Goal: Task Accomplishment & Management: Manage account settings

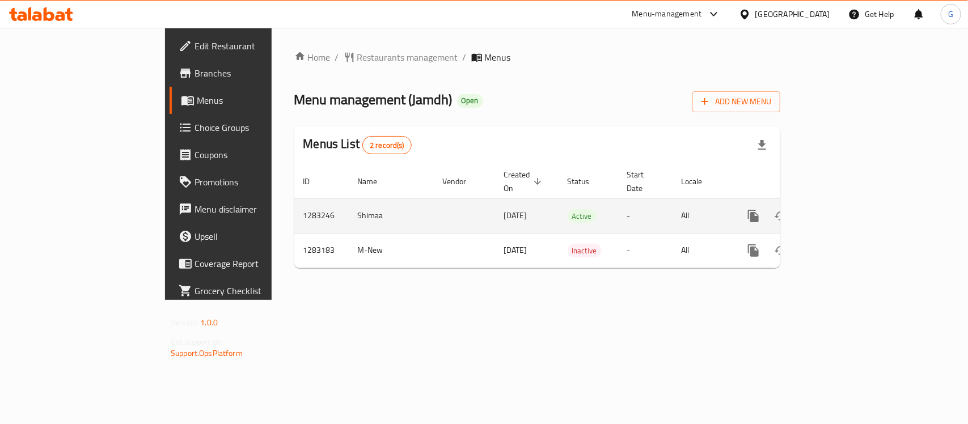
click at [842, 209] on icon "enhanced table" at bounding box center [835, 216] width 14 height 14
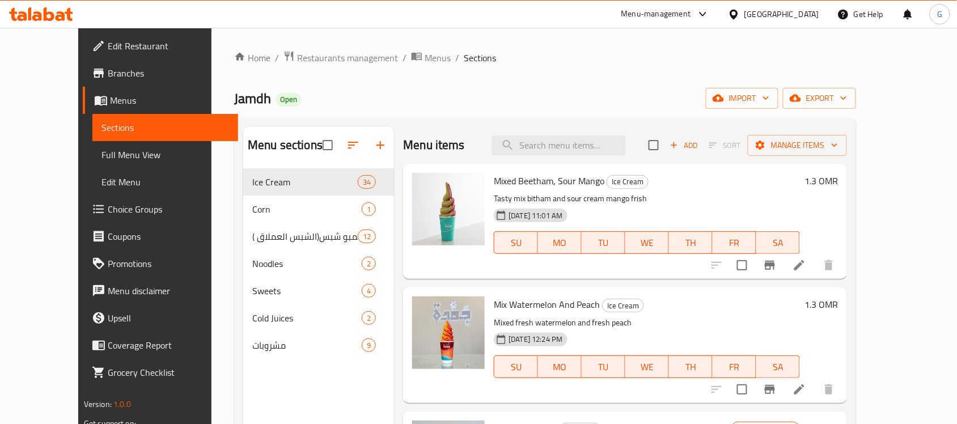
click at [108, 207] on span "Choice Groups" at bounding box center [168, 209] width 121 height 14
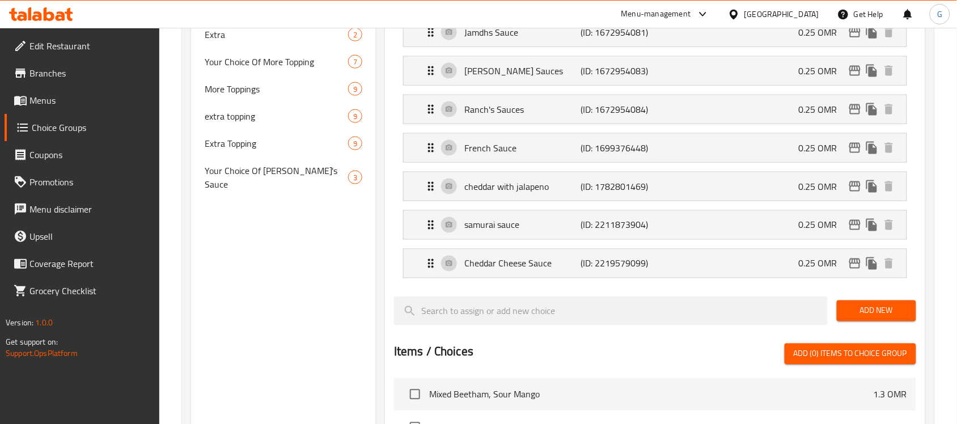
scroll to position [425, 0]
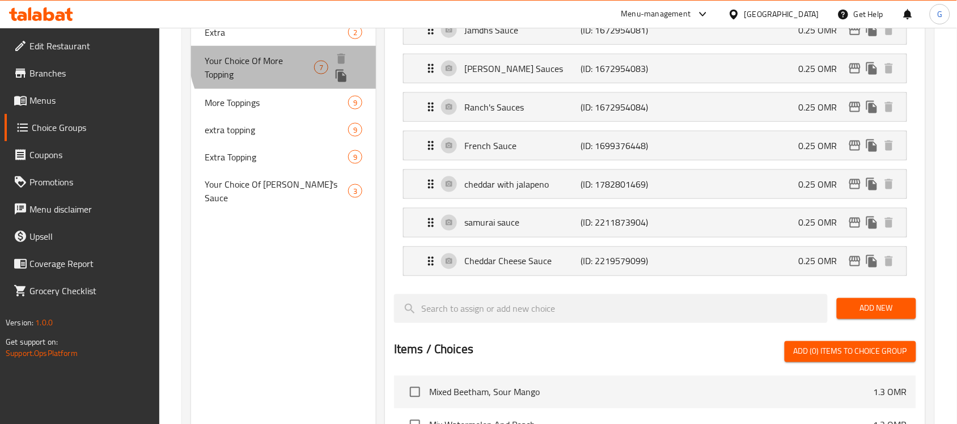
click at [286, 56] on span "Your Choice Of More Topping" at bounding box center [259, 67] width 109 height 27
type input "Your Choice Of More Topping"
type input "اختيارك لمزيد من الإضافات"
type input "1"
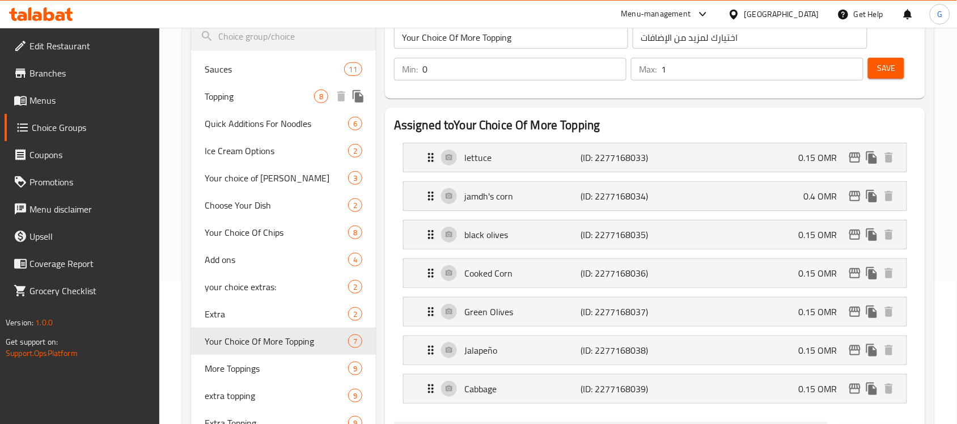
scroll to position [213, 0]
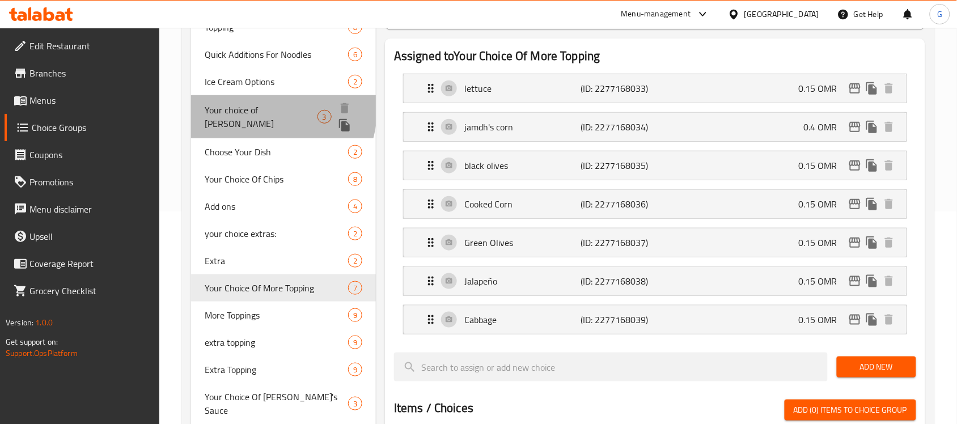
click at [248, 106] on span "Your choice of [PERSON_NAME]" at bounding box center [261, 116] width 112 height 27
type input "Your choice of [PERSON_NAME]"
type input "اختيارك من الصلصات"
type input "1"
type input "2"
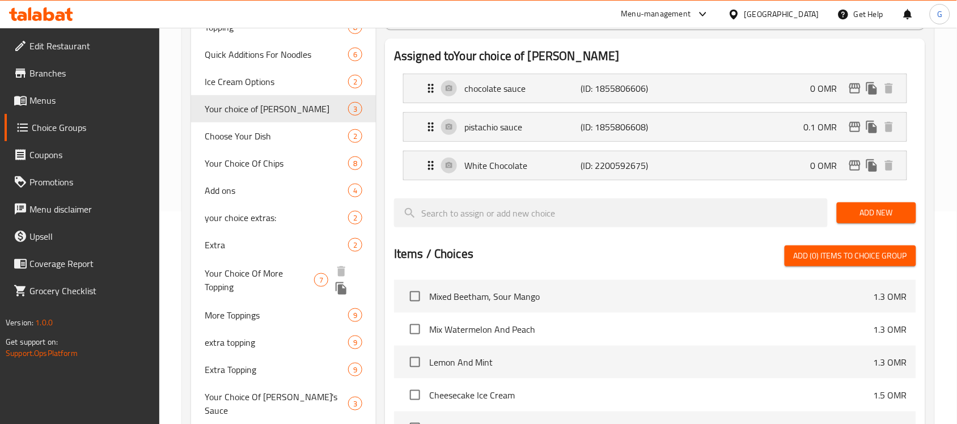
click at [213, 268] on span "Your Choice Of More Topping" at bounding box center [259, 279] width 109 height 27
type input "Your Choice Of More Topping"
type input "اختيارك لمزيد من الإضافات"
type input "0"
type input "1"
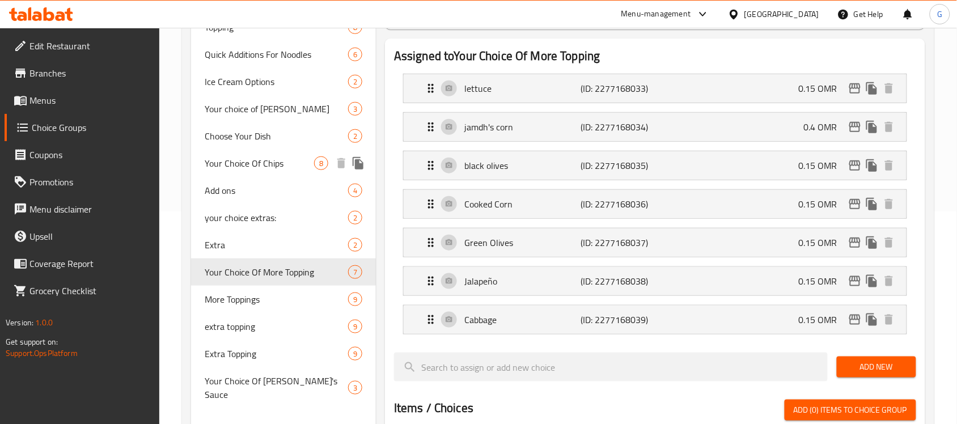
scroll to position [142, 0]
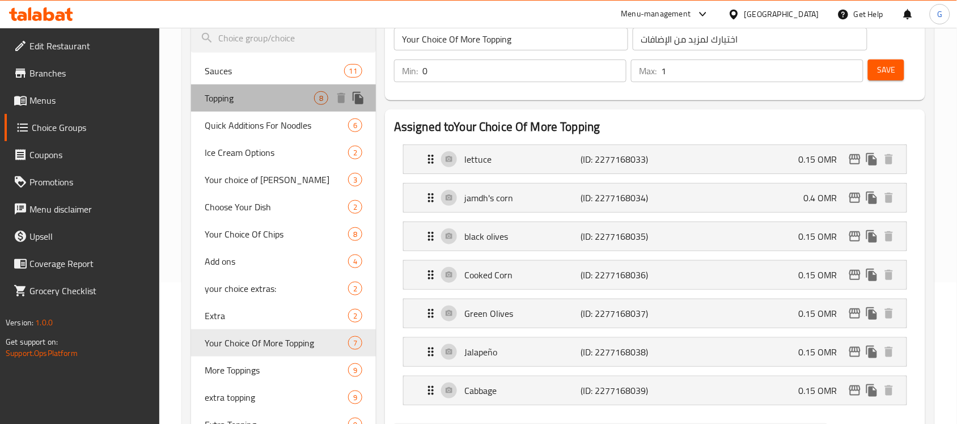
click at [258, 90] on div "Topping 8" at bounding box center [283, 97] width 185 height 27
type input "Topping"
type input "إضافات"
type input "1"
type input "6"
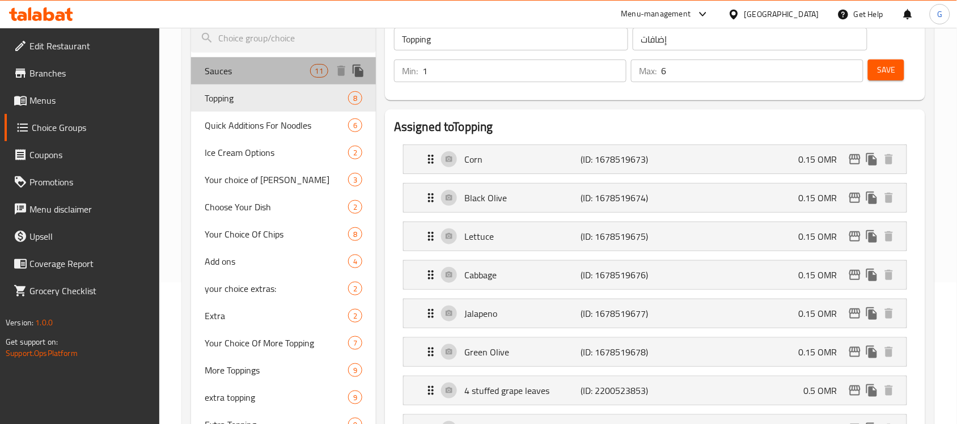
click at [268, 71] on span "Sauces" at bounding box center [257, 71] width 105 height 14
type input "Sauces"
type input "صوصات"
type input "0"
type input "7"
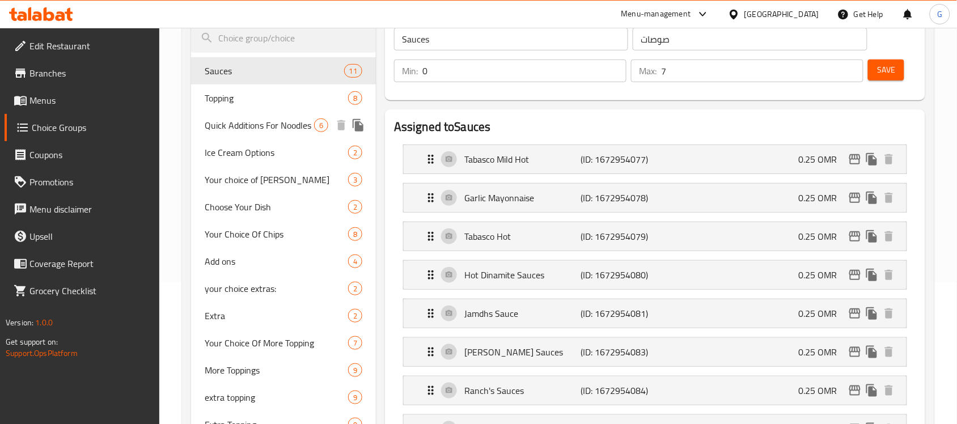
click at [273, 120] on span "Quick Additions For Noodles" at bounding box center [259, 125] width 109 height 14
type input "Quick Additions For Noodles"
type input "إضافات سريعه للنودلز"
type input "2"
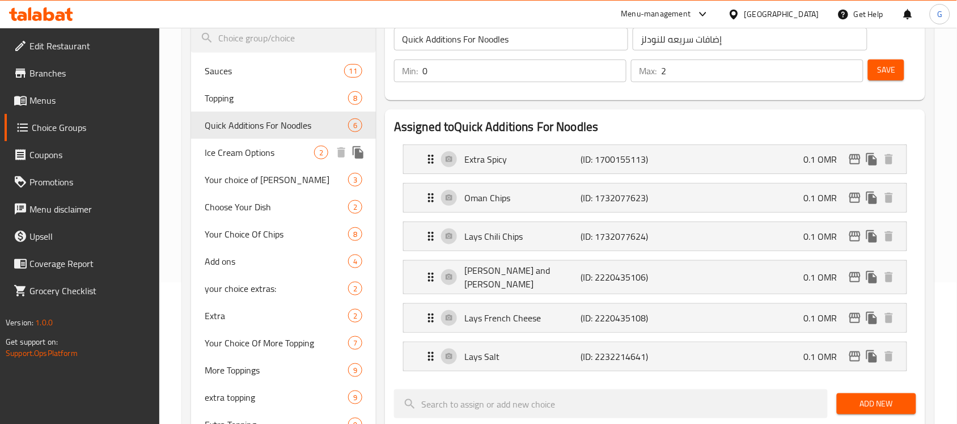
click at [269, 159] on span "Ice Cream Options" at bounding box center [259, 153] width 109 height 14
type input "Ice Cream Options"
type input "خيارات الآيس كريم"
type input "1"
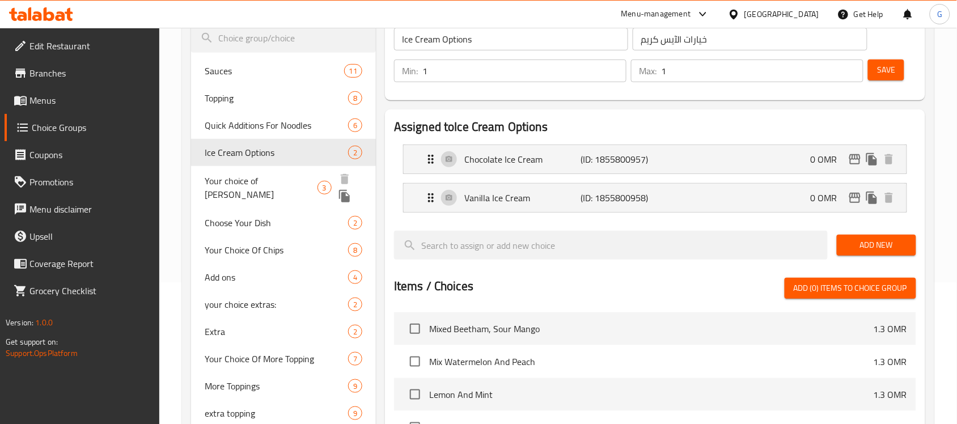
click at [273, 188] on div "Your choice of Sacues 3" at bounding box center [283, 187] width 185 height 43
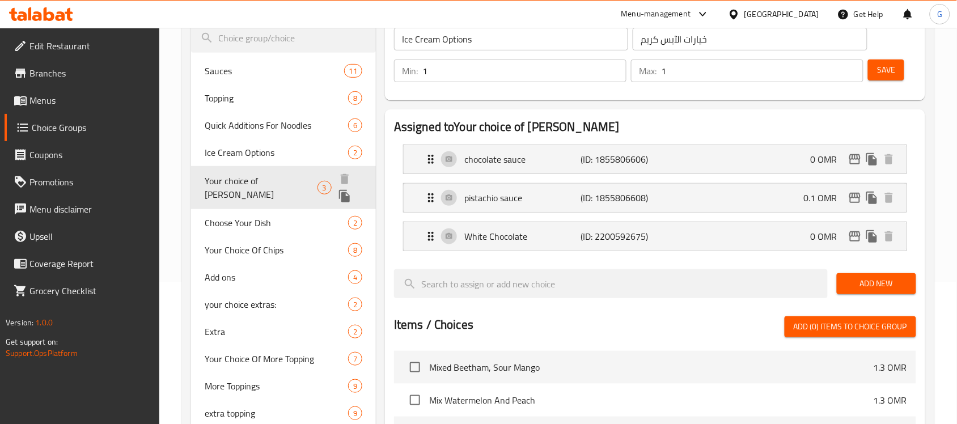
type input "Your choice of [PERSON_NAME]"
type input "اختيارك من الصلصات"
type input "2"
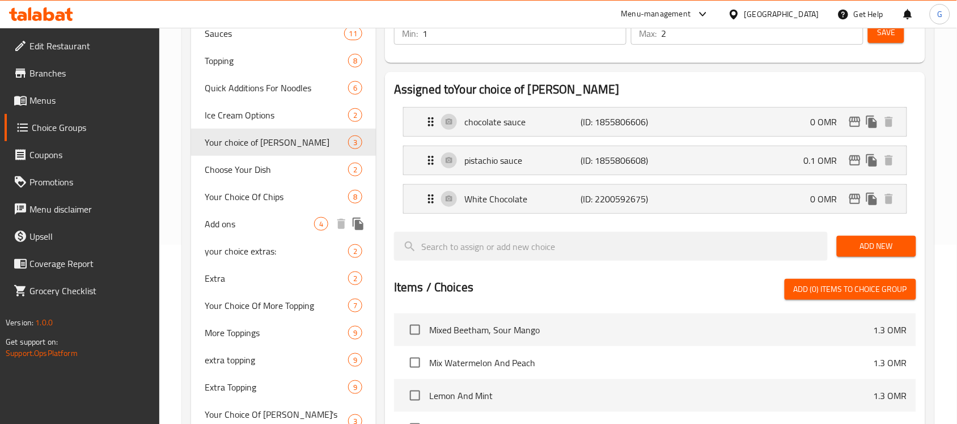
scroll to position [213, 0]
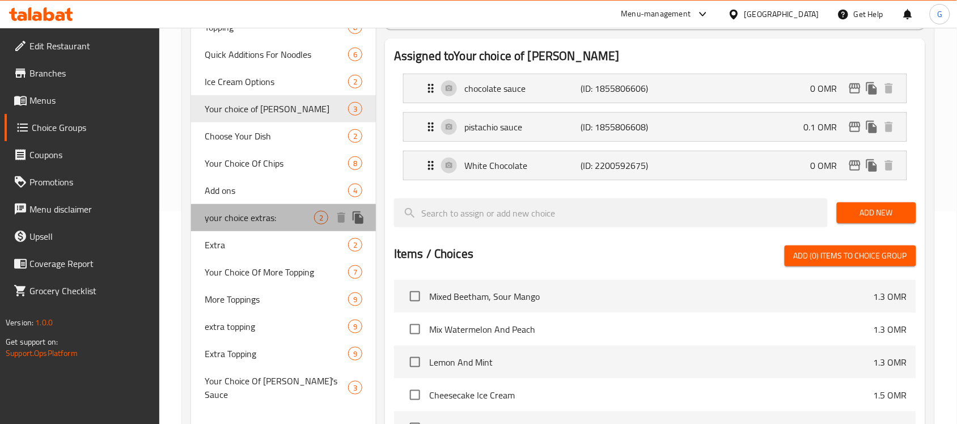
click at [281, 213] on span "your choice extras:" at bounding box center [259, 218] width 109 height 14
type input "your choice extras:"
type input ":إضافات اختيارك"
type input "1"
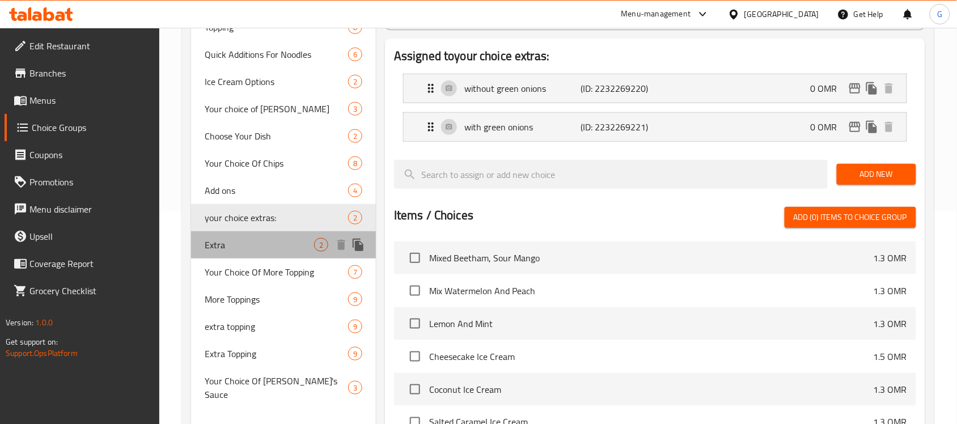
click at [275, 256] on div "Extra 2" at bounding box center [283, 244] width 185 height 27
type input "Extra"
type input "اضافات"
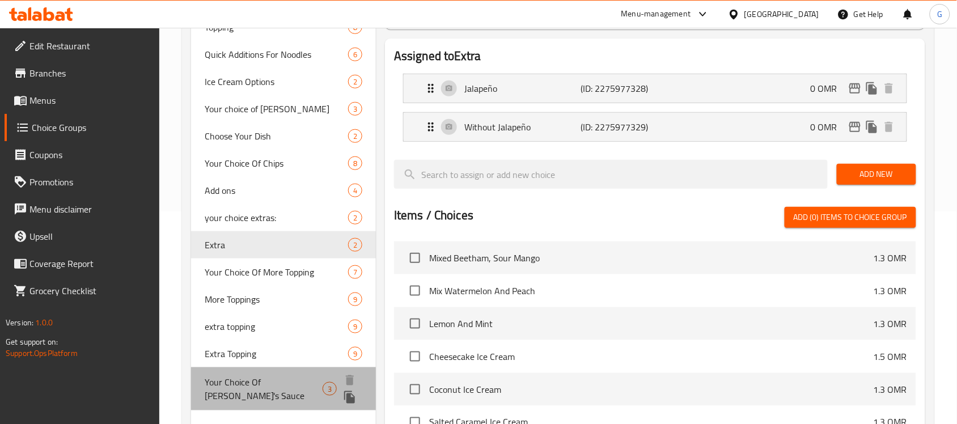
click at [245, 380] on span "Your Choice Of [PERSON_NAME]'s Sauce" at bounding box center [264, 388] width 118 height 27
type input "Your Choice Of [PERSON_NAME]'s Sauce"
type input "اختيارك من صلصة جامدة"
type input "0"
type input "3"
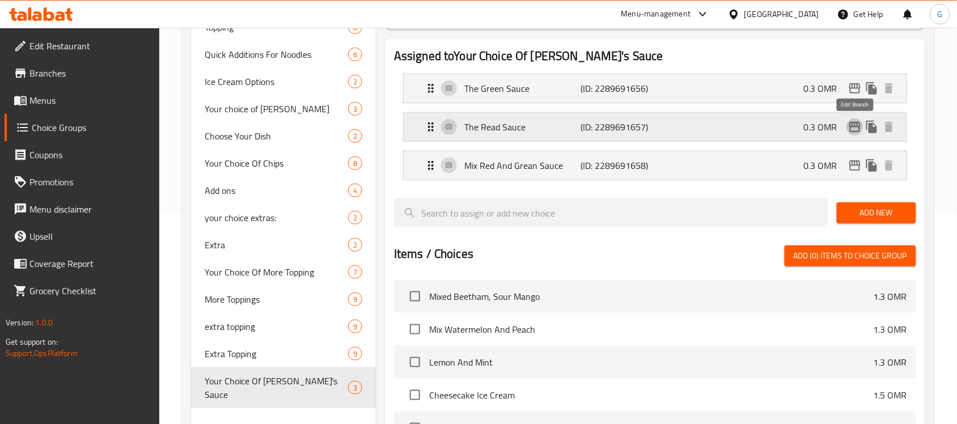
click at [855, 129] on icon "edit" at bounding box center [855, 127] width 14 height 14
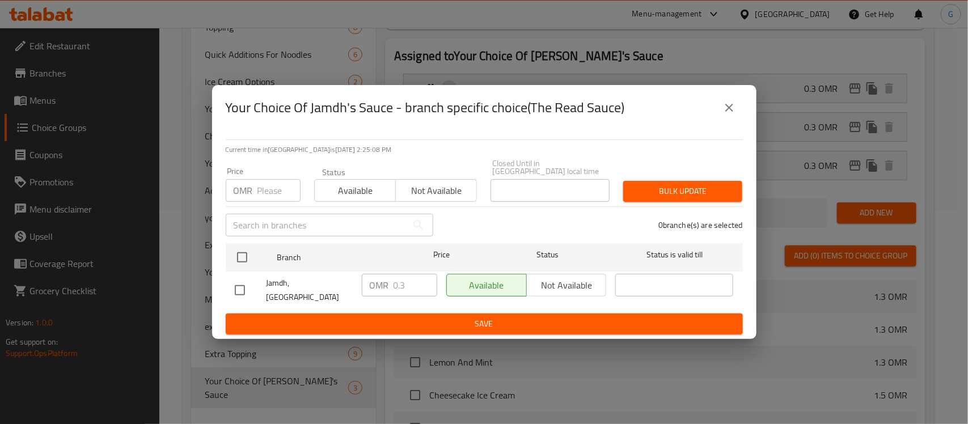
click at [741, 111] on div "Your Choice Of Jamdh's Sauce - branch specific choice(The Read Sauce)" at bounding box center [484, 107] width 517 height 27
click at [761, 122] on div "Your Choice Of Jamdh's Sauce - branch specific choice(The Read Sauce) Current t…" at bounding box center [484, 212] width 968 height 424
drag, startPoint x: 723, startPoint y: 115, endPoint x: 729, endPoint y: 134, distance: 19.5
click at [723, 115] on icon "close" at bounding box center [729, 108] width 14 height 14
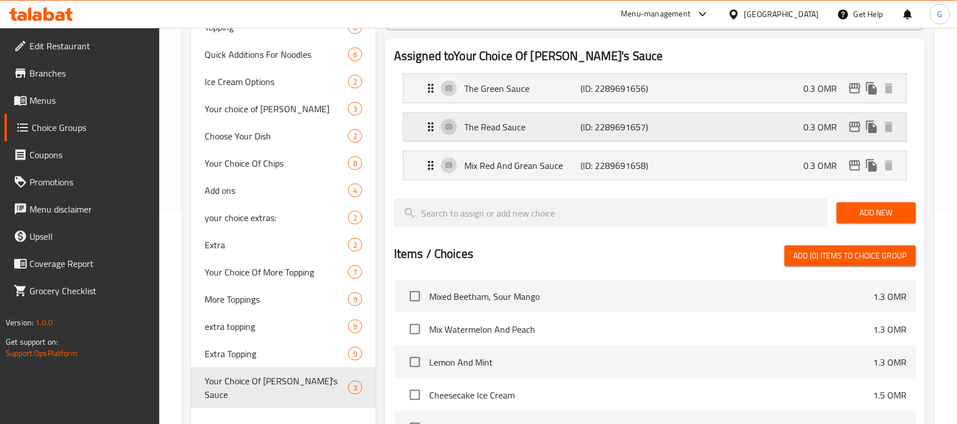
click at [729, 136] on div "The Read Sauce (ID: 2289691657) 0.3 OMR" at bounding box center [658, 127] width 469 height 28
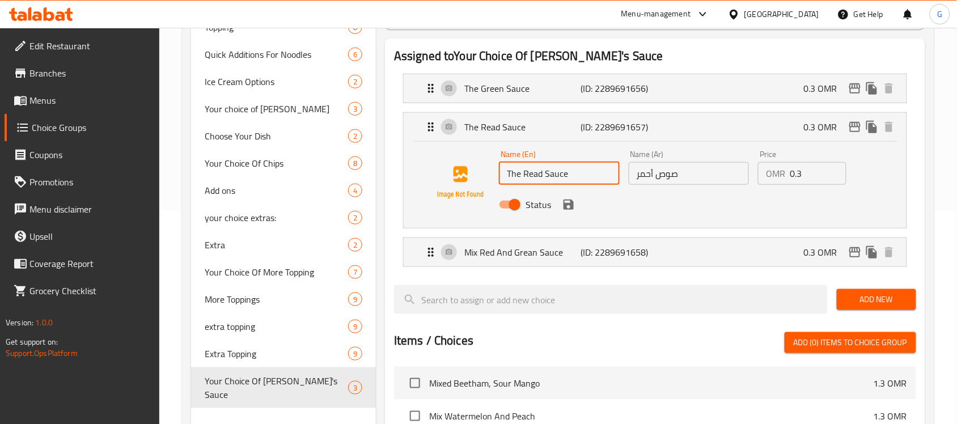
click at [532, 175] on input "The Read Sauce" at bounding box center [559, 173] width 121 height 23
click at [568, 210] on icon "save" at bounding box center [568, 205] width 10 height 10
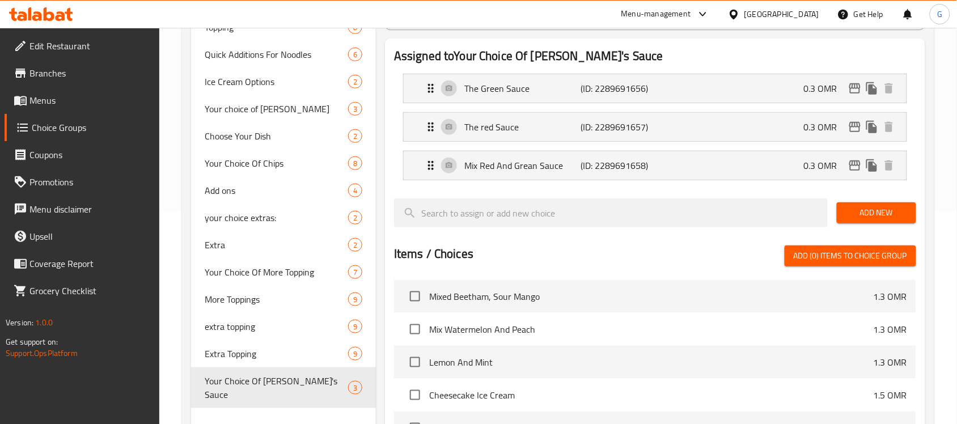
type input "The red Sauce"
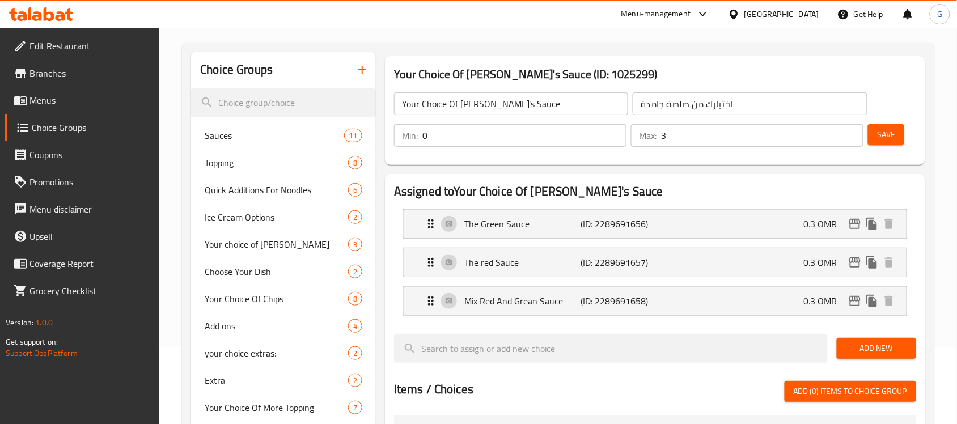
scroll to position [71, 0]
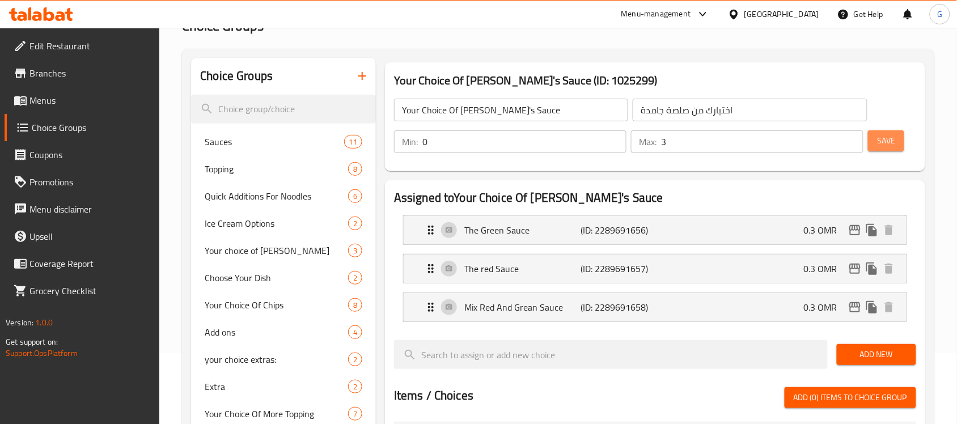
click at [896, 141] on button "Save" at bounding box center [886, 140] width 36 height 21
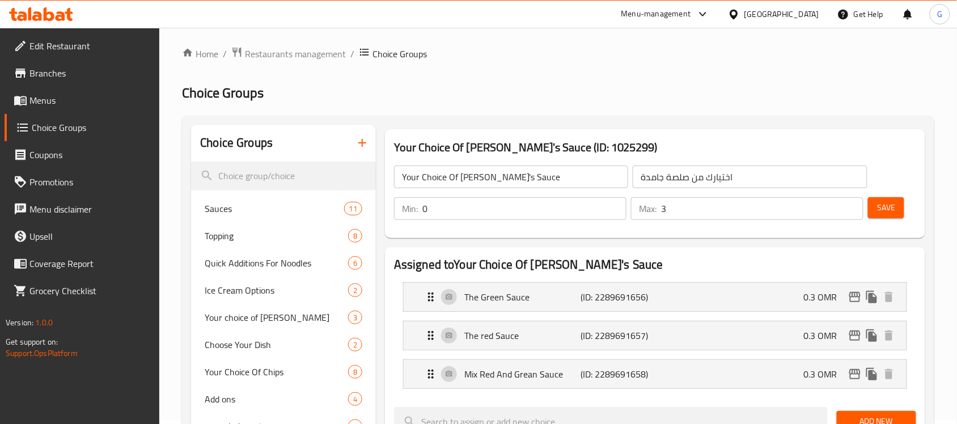
scroll to position [0, 0]
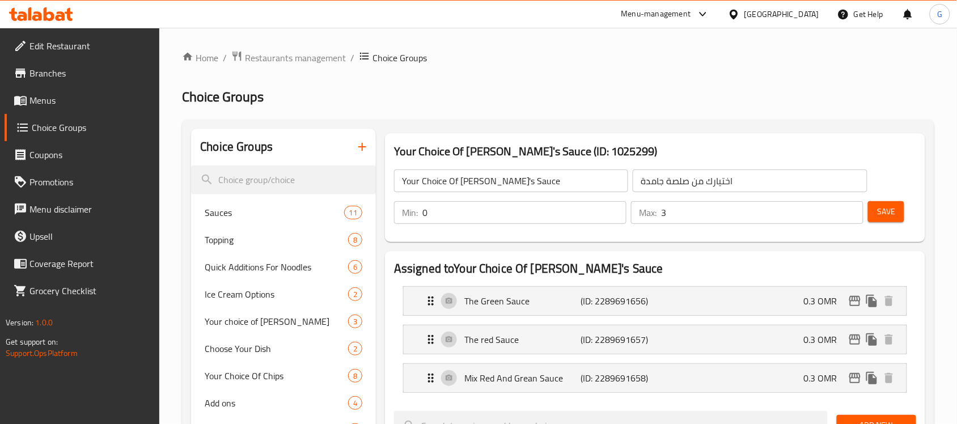
click at [814, 12] on div "[GEOGRAPHIC_DATA]" at bounding box center [781, 14] width 75 height 12
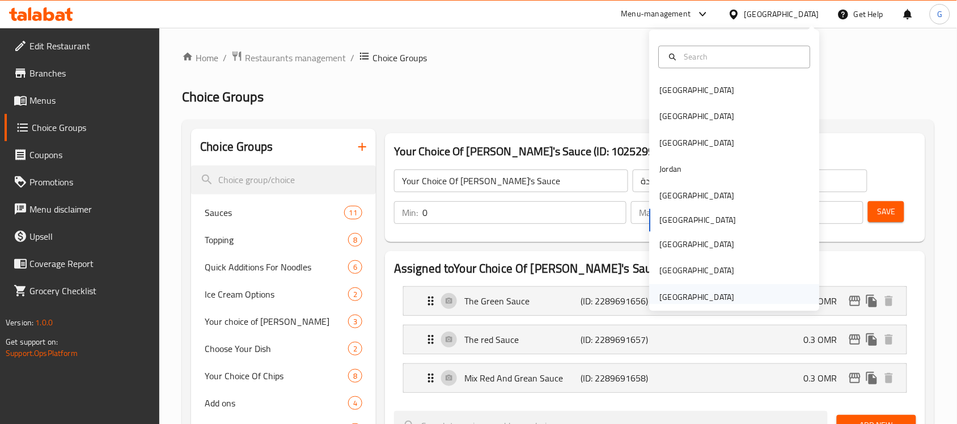
click at [709, 296] on div "[GEOGRAPHIC_DATA]" at bounding box center [697, 297] width 75 height 12
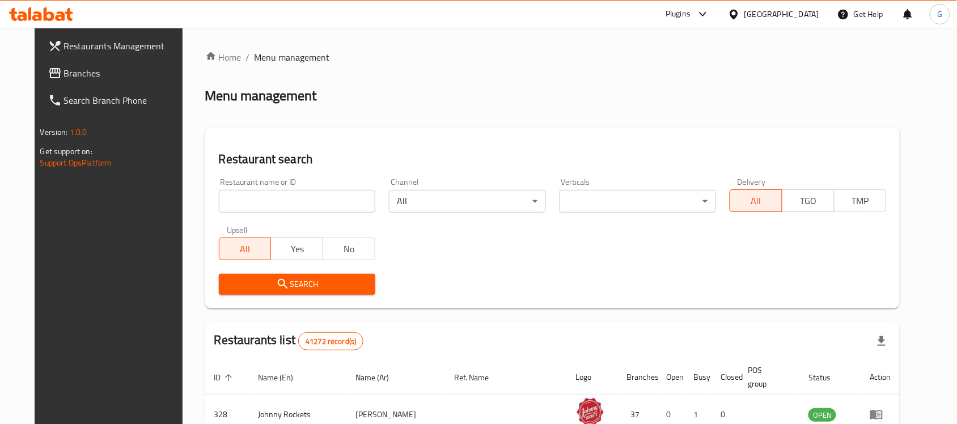
click at [64, 69] on span "Branches" at bounding box center [124, 73] width 121 height 14
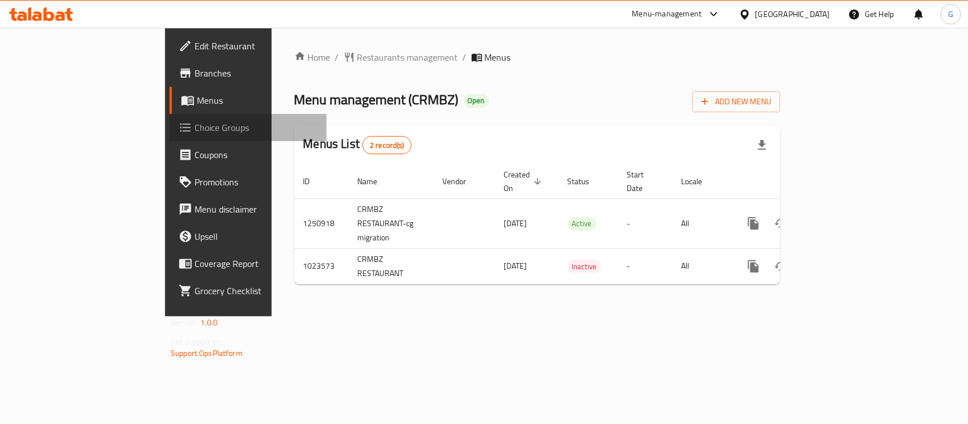
click at [194, 128] on span "Choice Groups" at bounding box center [255, 128] width 123 height 14
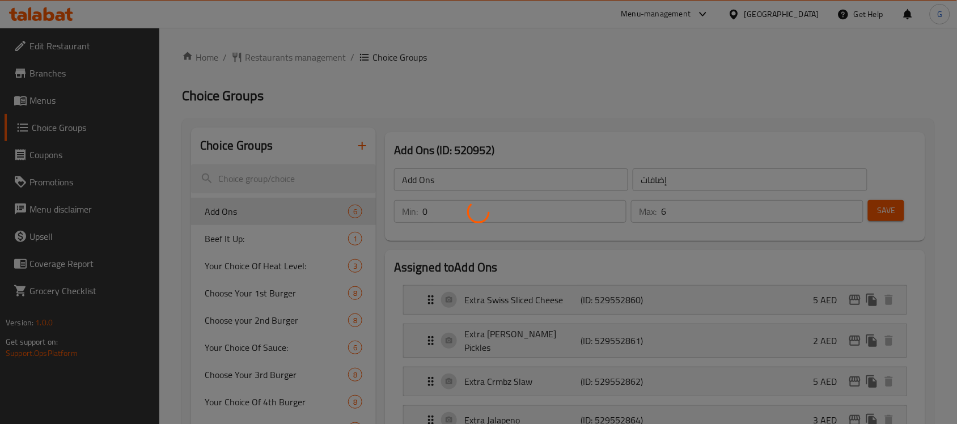
scroll to position [142, 0]
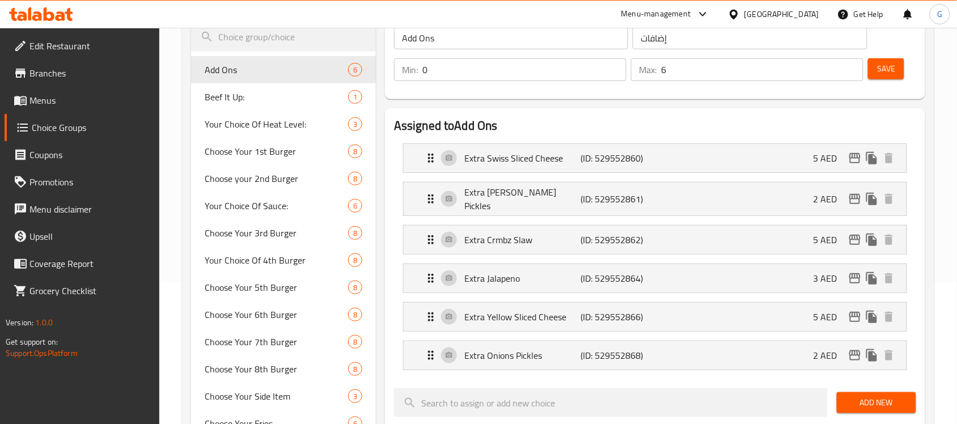
click at [180, 156] on div "Home / Restaurants management / Choice Groups Choice Groups Choice Groups Add O…" at bounding box center [558, 365] width 798 height 959
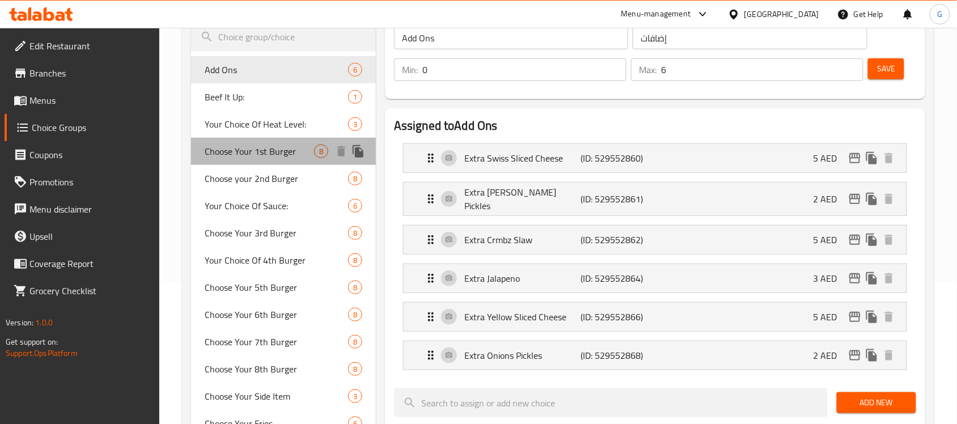
click at [274, 153] on span "Choose Your 1st Burger" at bounding box center [259, 152] width 109 height 14
type input "Choose Your 1st Burger"
type input "اختر البرجر الأول الخاص بك"
type input "1"
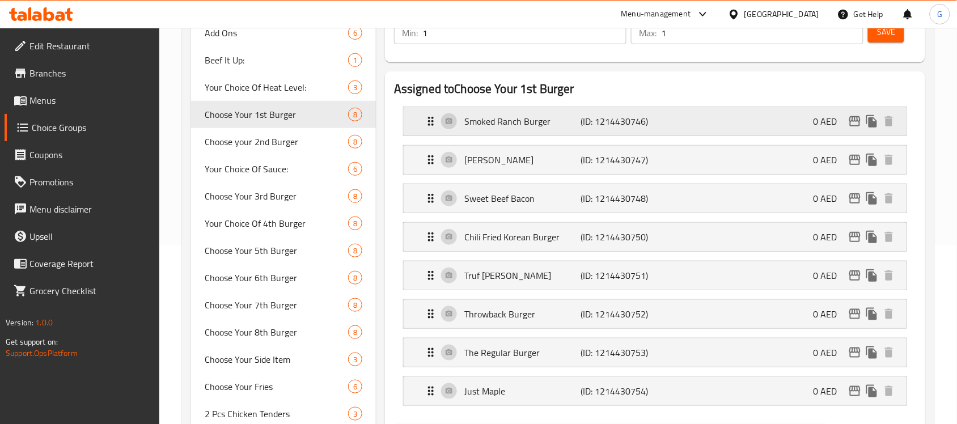
scroll to position [213, 0]
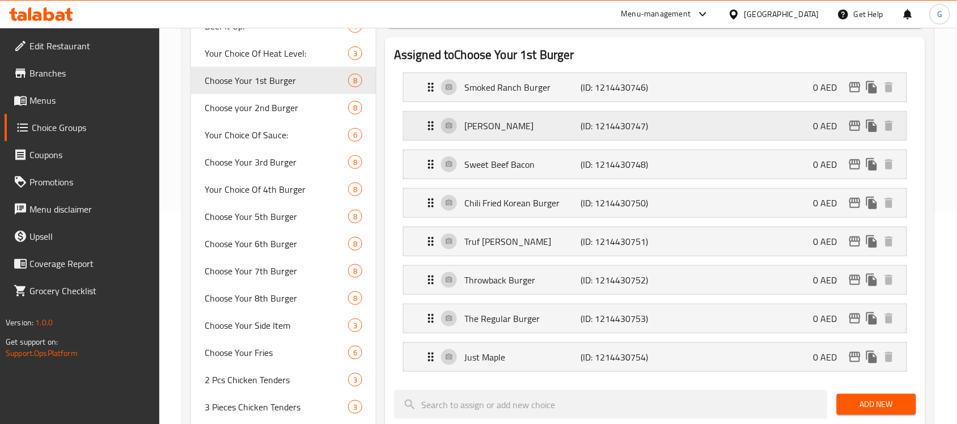
click at [533, 129] on p "OG Bacon" at bounding box center [522, 126] width 116 height 14
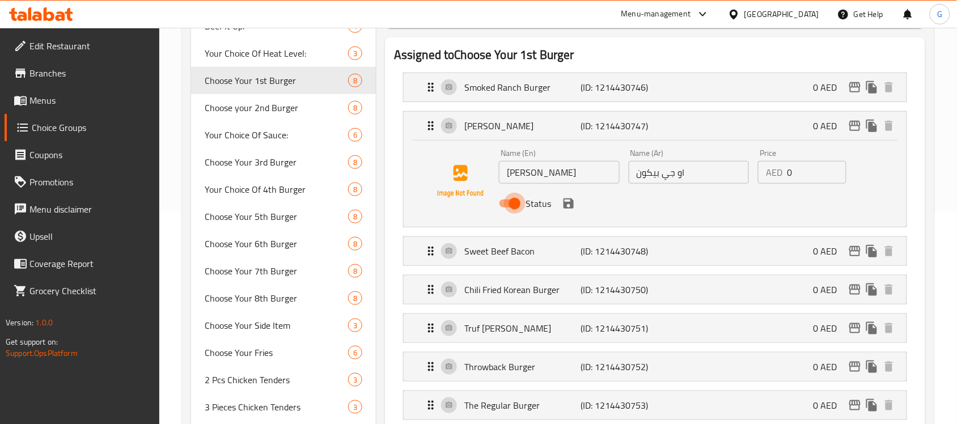
click at [505, 201] on input "Status" at bounding box center [514, 204] width 65 height 22
checkbox input "false"
click at [569, 202] on icon "save" at bounding box center [568, 203] width 10 height 10
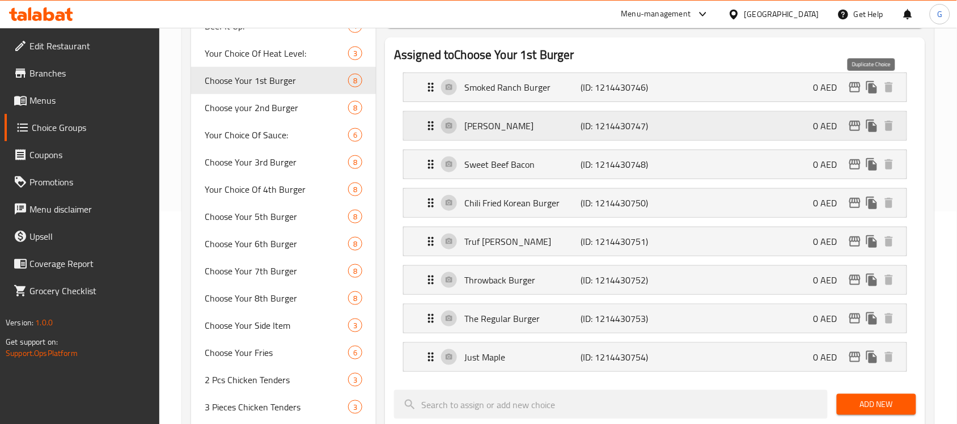
scroll to position [142, 0]
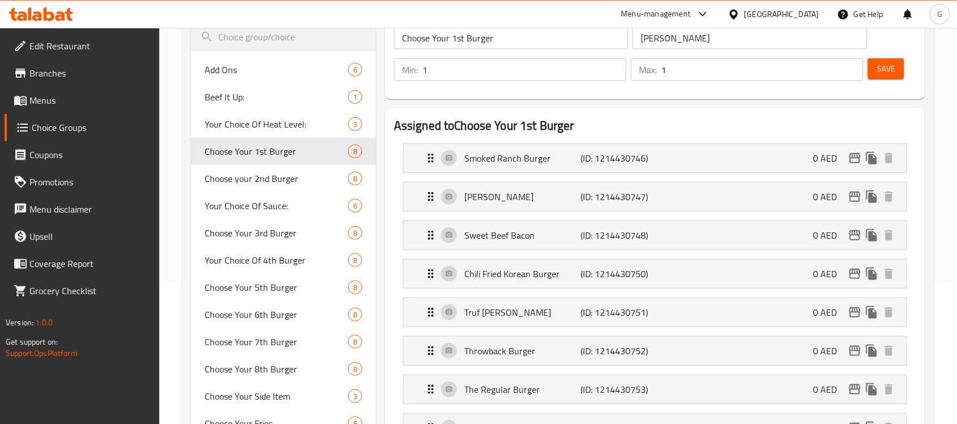
click at [887, 68] on span "Save" at bounding box center [886, 69] width 18 height 14
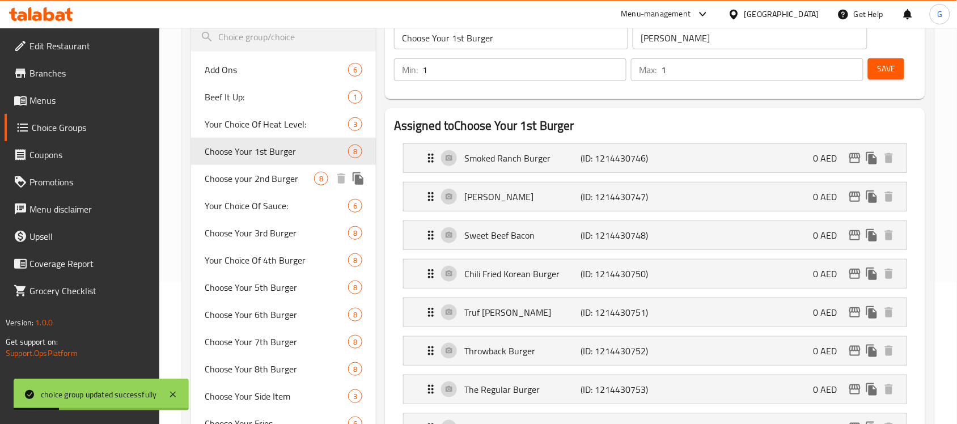
click at [273, 177] on span "Choose your 2nd Burger" at bounding box center [259, 179] width 109 height 14
type input "Choose your 2nd Burger"
type input "اختر البرجر الثاني"
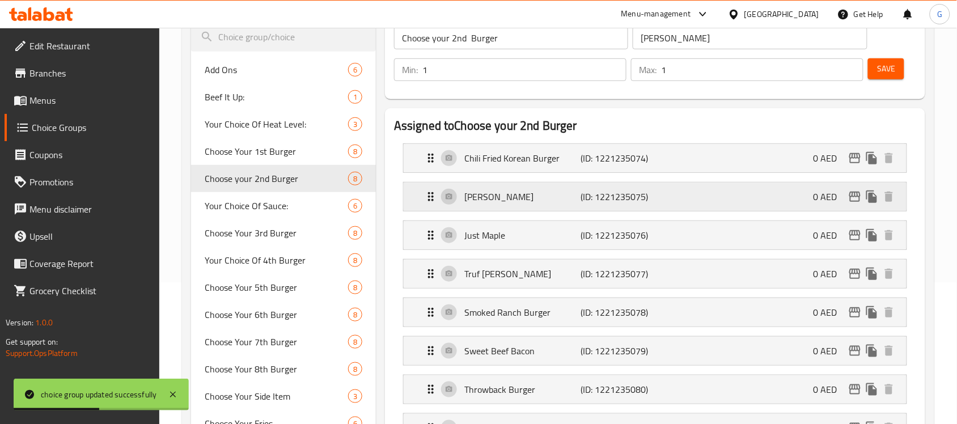
click at [751, 198] on div "OG Bacon (ID: 1221235075) 0 AED" at bounding box center [658, 197] width 469 height 28
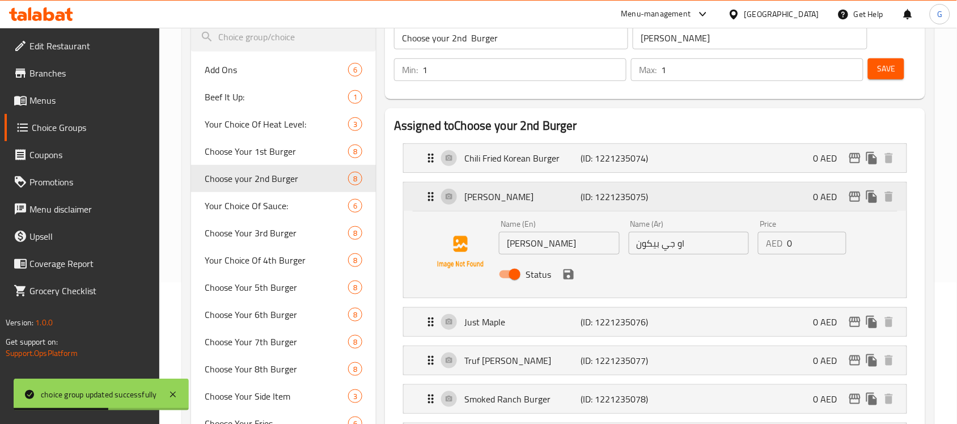
scroll to position [213, 0]
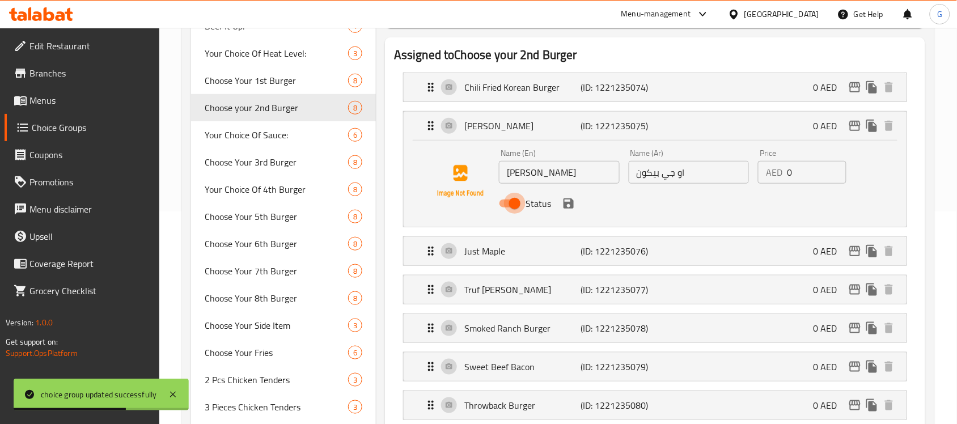
click at [504, 202] on input "Status" at bounding box center [514, 204] width 65 height 22
checkbox input "false"
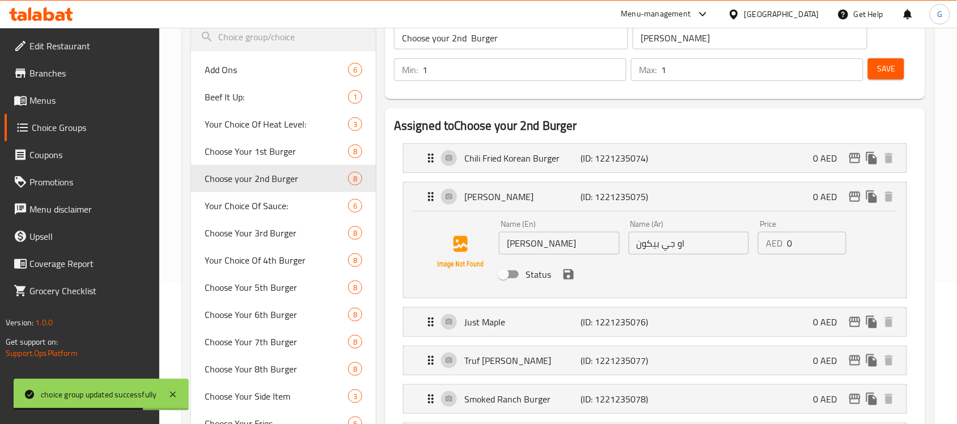
click at [891, 67] on span "Save" at bounding box center [886, 69] width 18 height 14
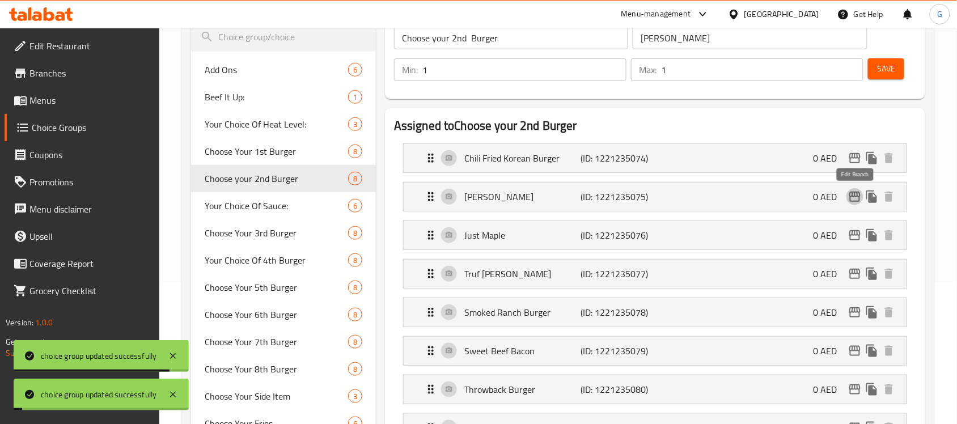
click at [851, 199] on icon "edit" at bounding box center [855, 197] width 14 height 14
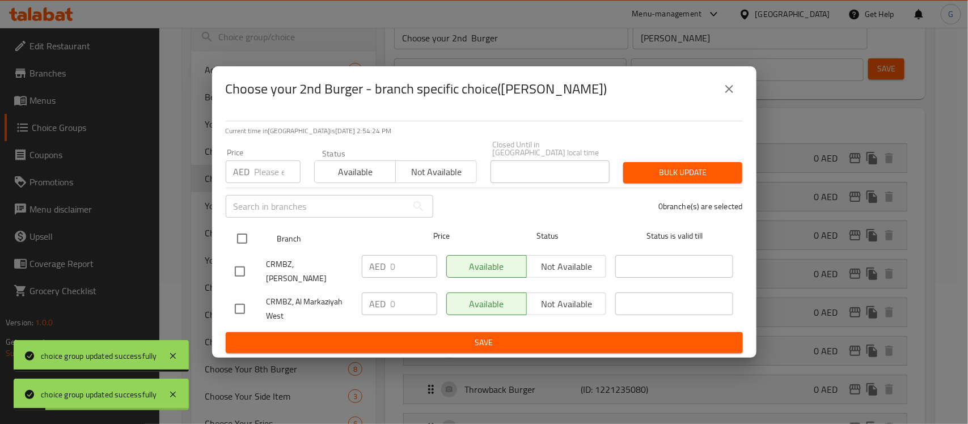
click at [241, 242] on input "checkbox" at bounding box center [242, 239] width 24 height 24
checkbox input "true"
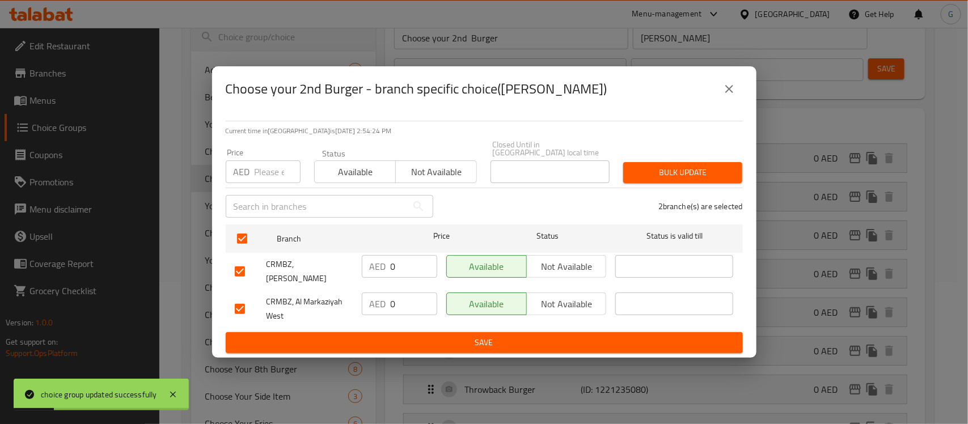
click at [457, 165] on button "Not available" at bounding box center [436, 171] width 82 height 23
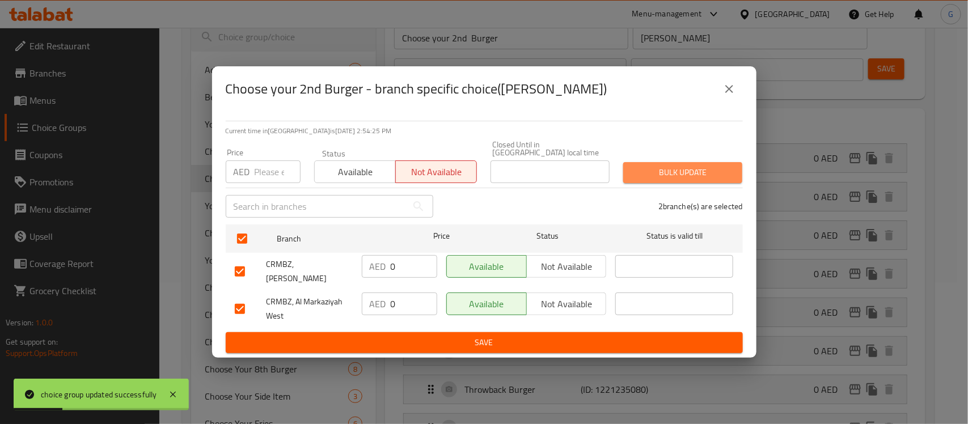
click at [646, 179] on span "Bulk update" at bounding box center [682, 173] width 101 height 14
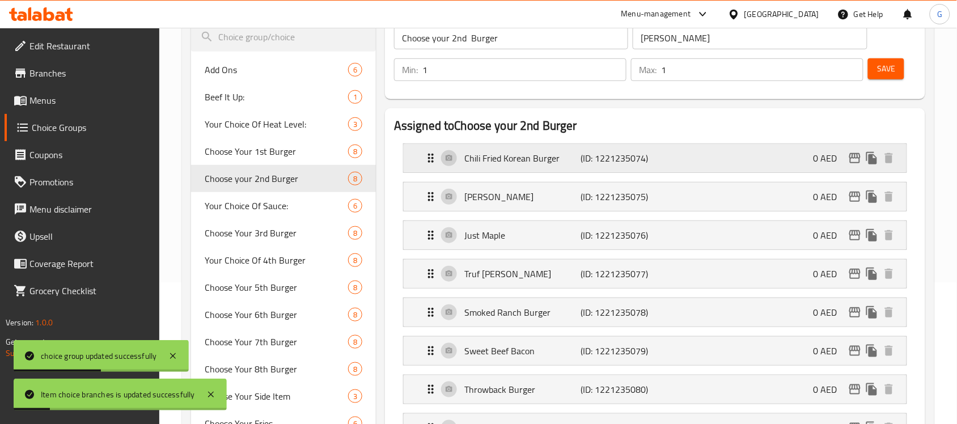
scroll to position [71, 0]
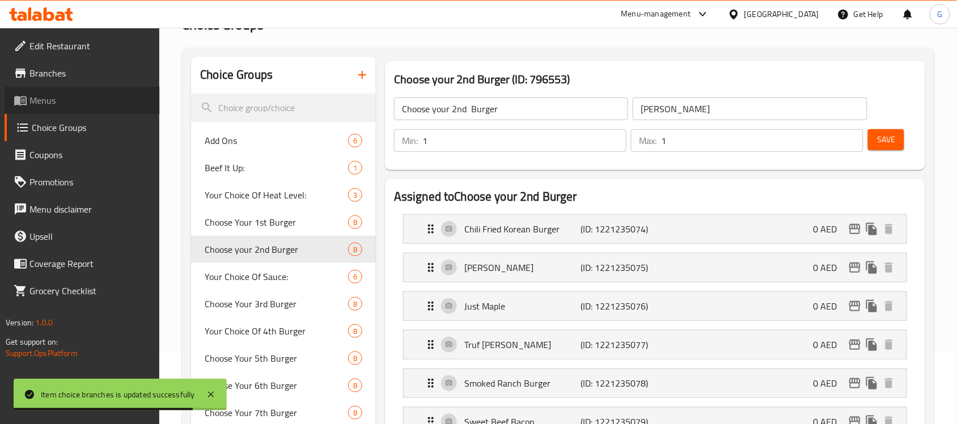
click at [43, 102] on span "Menus" at bounding box center [89, 101] width 121 height 14
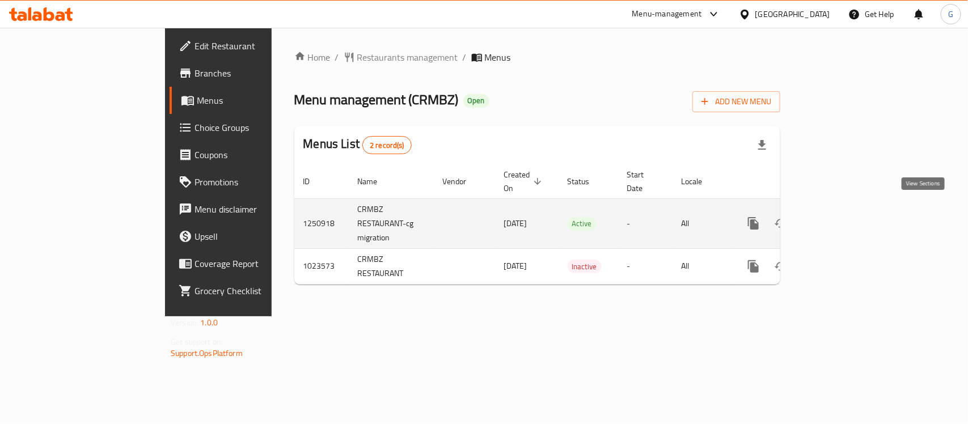
click at [842, 217] on icon "enhanced table" at bounding box center [835, 224] width 14 height 14
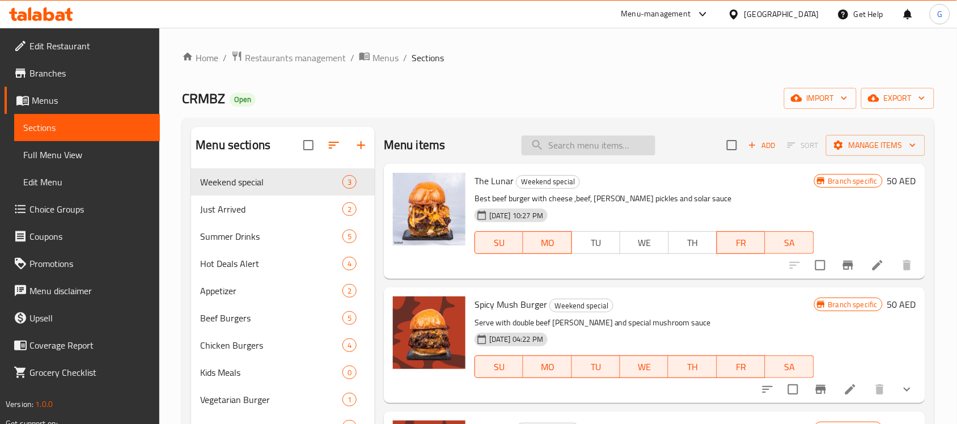
click at [591, 143] on input "search" at bounding box center [588, 145] width 134 height 20
paste input "Crowd Pleaser"
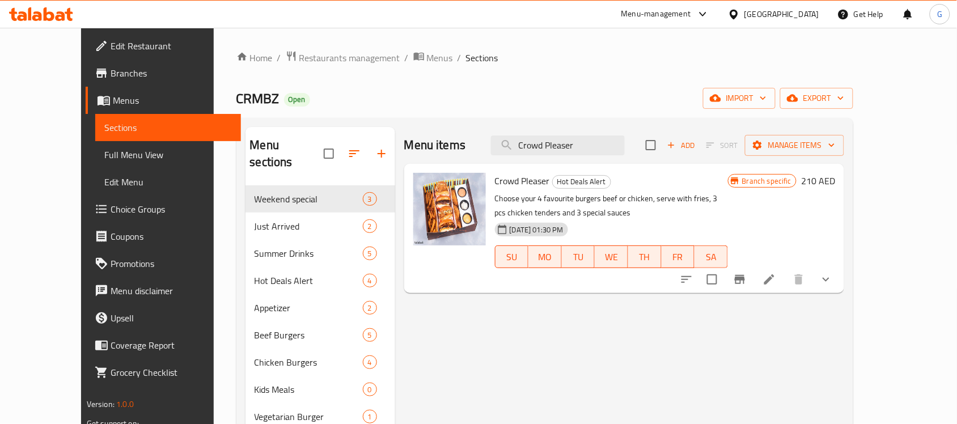
type input "Crowd Pleaser"
click at [747, 283] on icon "Branch-specific-item" at bounding box center [740, 280] width 14 height 14
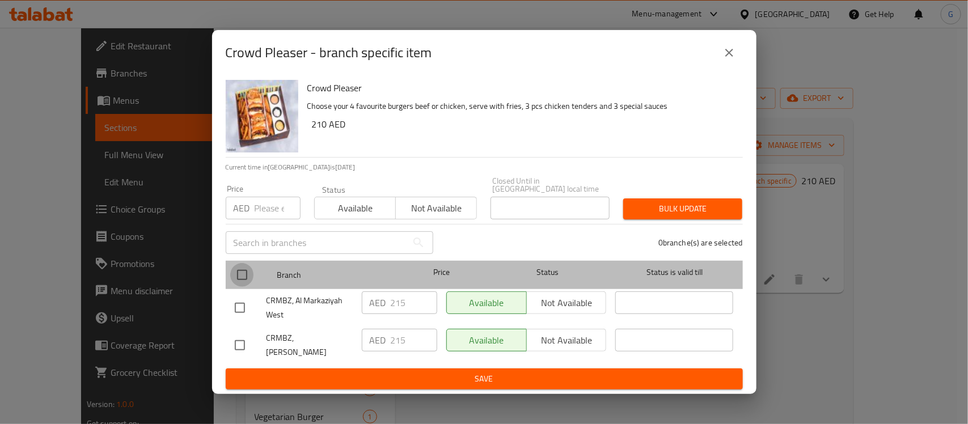
click at [244, 282] on input "checkbox" at bounding box center [242, 275] width 24 height 24
checkbox input "true"
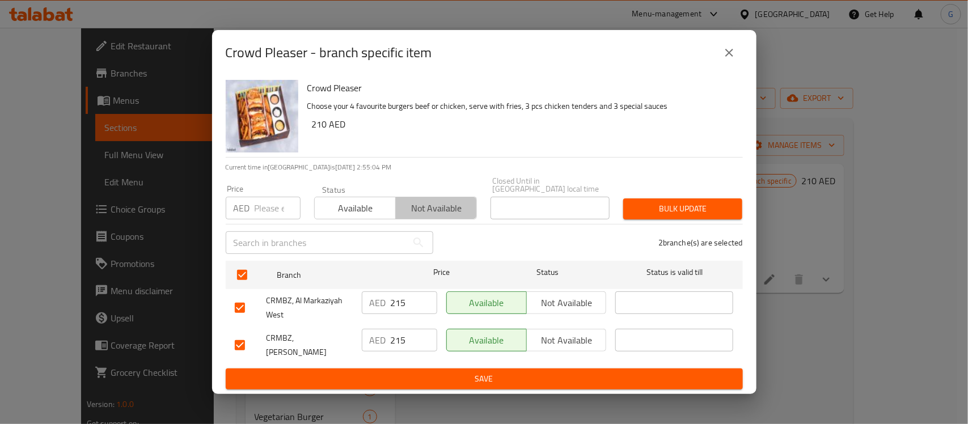
click at [460, 205] on span "Not available" at bounding box center [436, 208] width 72 height 16
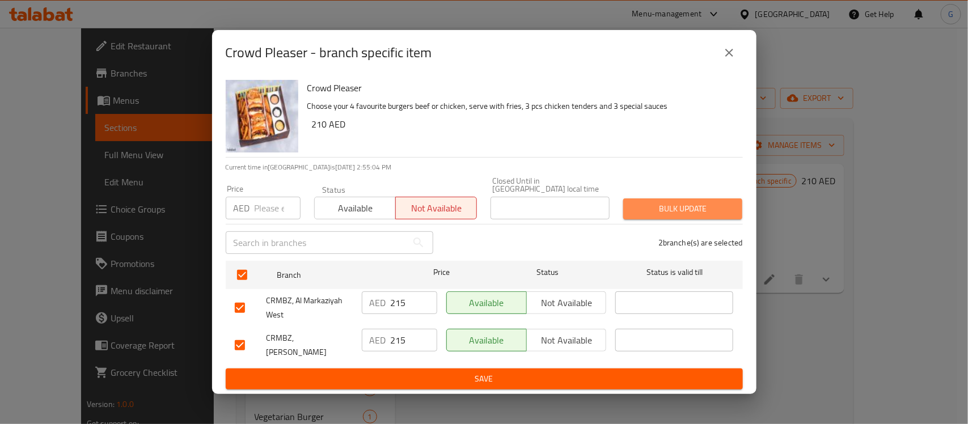
click at [690, 213] on span "Bulk update" at bounding box center [682, 209] width 101 height 14
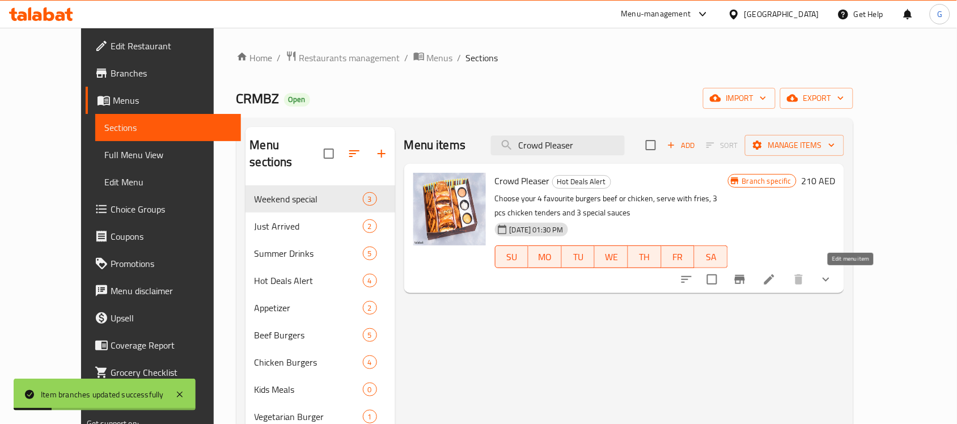
click at [776, 279] on icon at bounding box center [769, 280] width 14 height 14
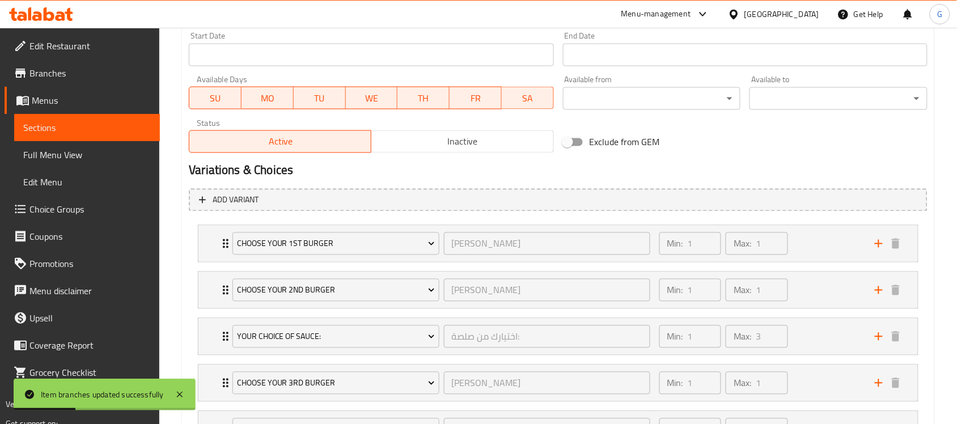
click at [480, 149] on span "Inactive" at bounding box center [462, 142] width 173 height 16
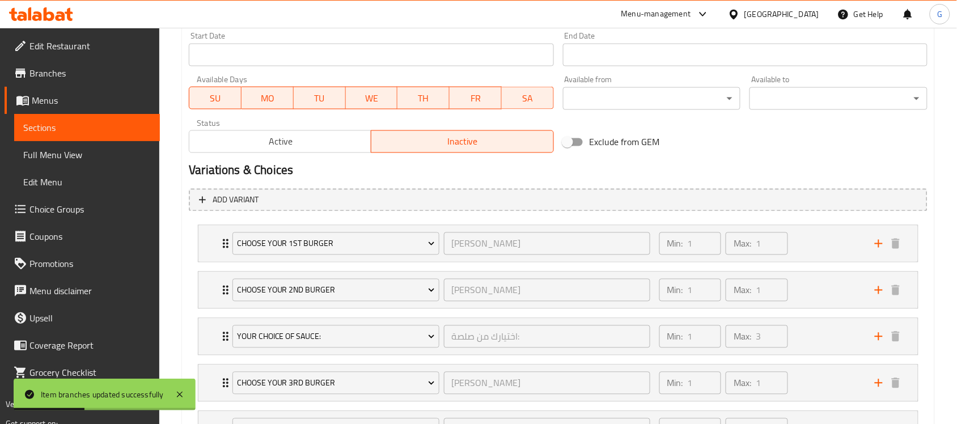
scroll to position [740, 0]
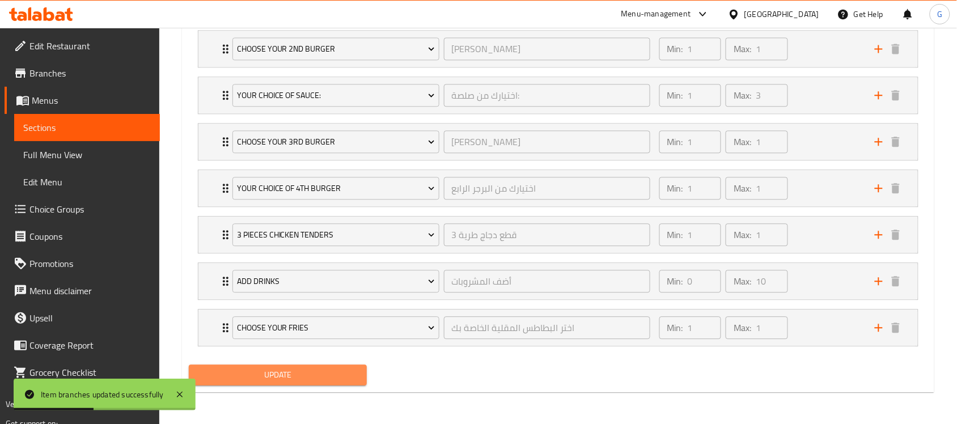
click at [321, 370] on span "Update" at bounding box center [278, 375] width 160 height 14
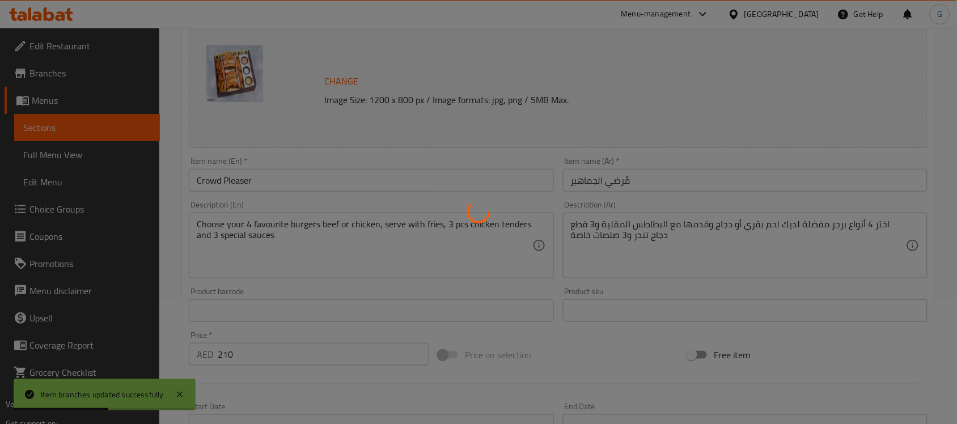
scroll to position [0, 0]
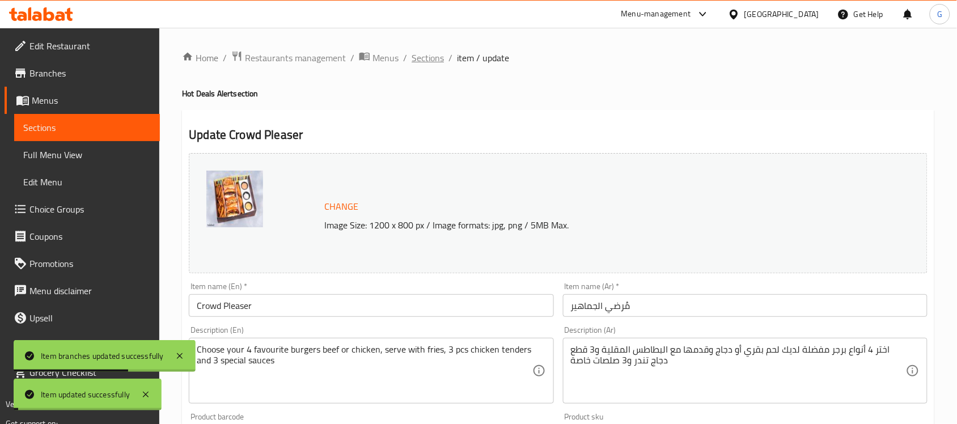
click at [424, 51] on span "Sections" at bounding box center [428, 58] width 32 height 14
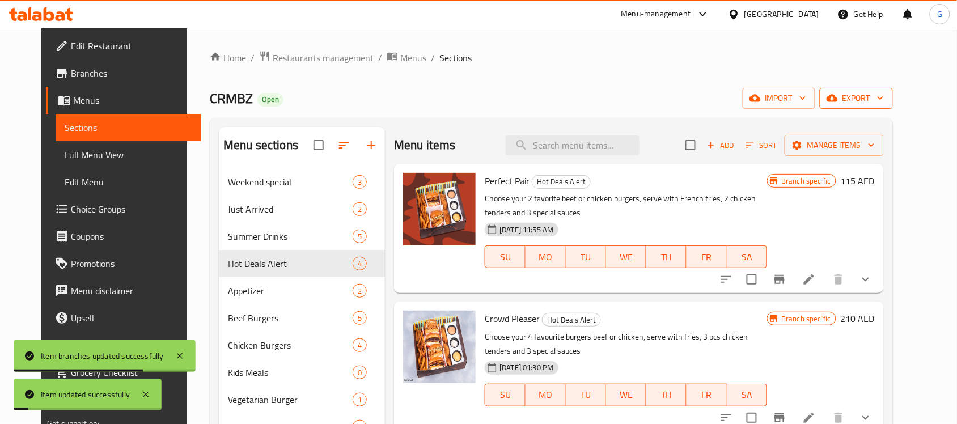
click at [884, 105] on span "export" at bounding box center [856, 98] width 55 height 14
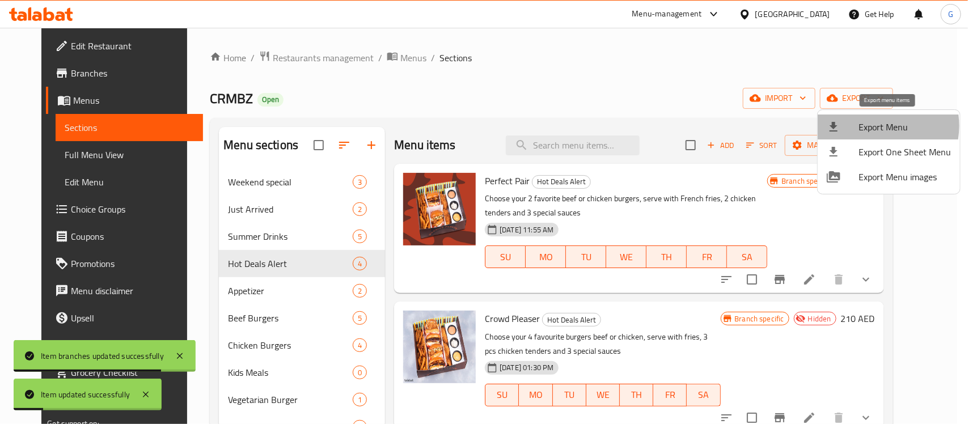
click at [874, 126] on span "Export Menu" at bounding box center [904, 127] width 92 height 14
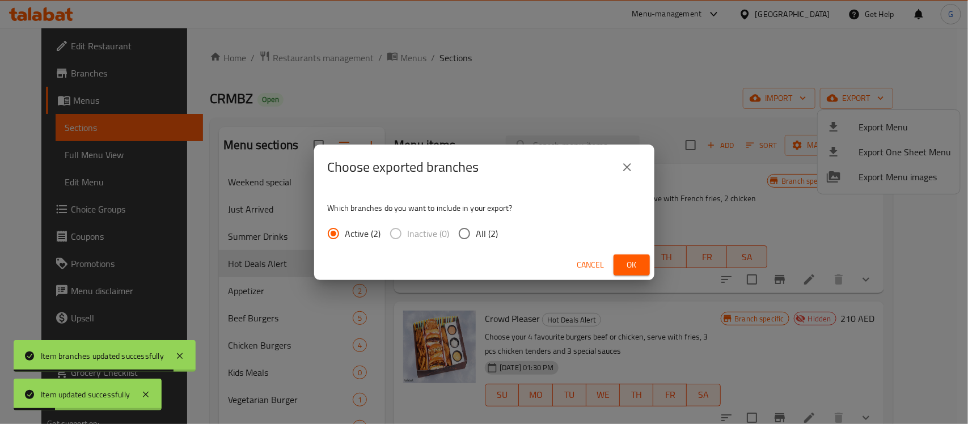
click at [461, 230] on input "All (2)" at bounding box center [464, 234] width 24 height 24
radio input "true"
click at [627, 258] on span "Ok" at bounding box center [631, 265] width 18 height 14
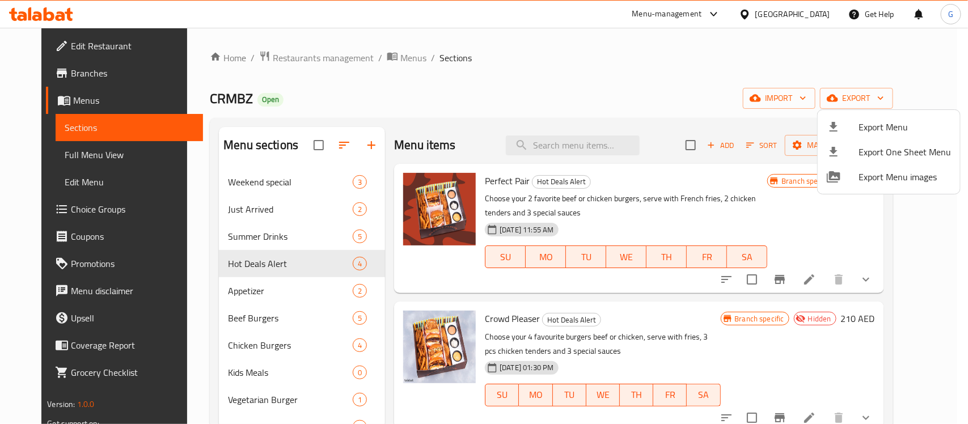
click at [576, 140] on div at bounding box center [484, 212] width 968 height 424
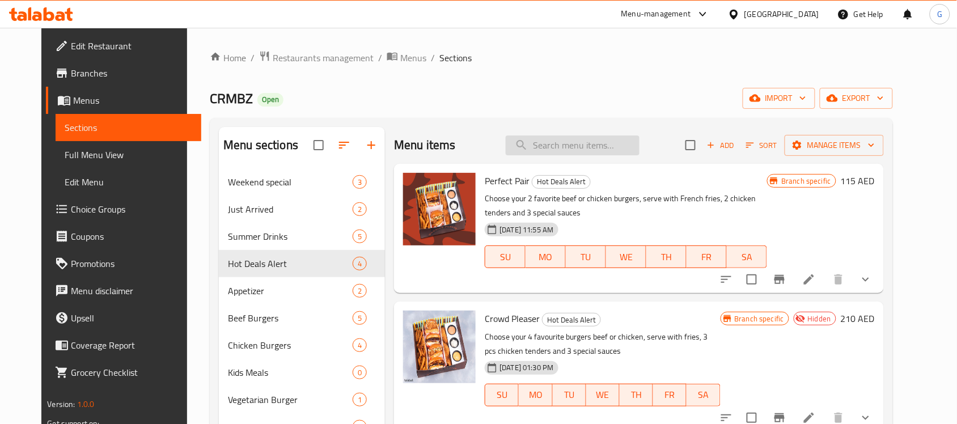
click at [574, 146] on input "search" at bounding box center [573, 145] width 134 height 20
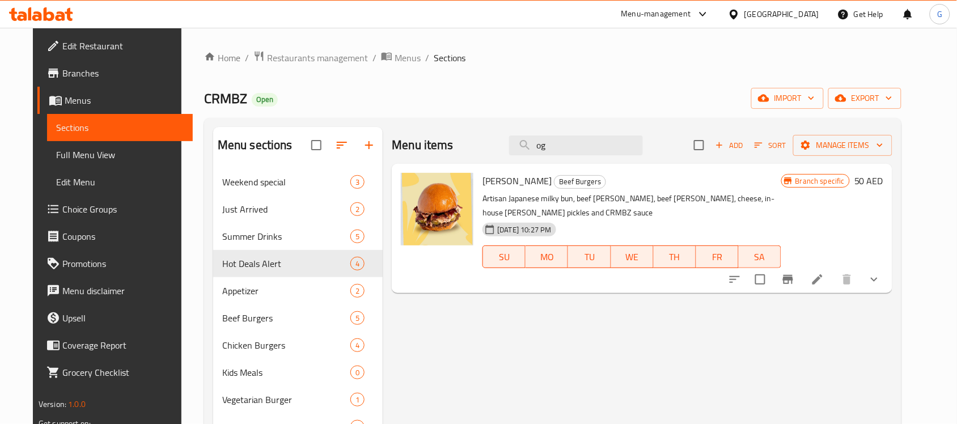
click at [497, 189] on span "OG Bacon" at bounding box center [516, 180] width 69 height 17
click at [497, 180] on span "OG Bacon" at bounding box center [516, 180] width 69 height 17
copy h6 "Bacon"
click at [579, 143] on input "og" at bounding box center [576, 145] width 134 height 20
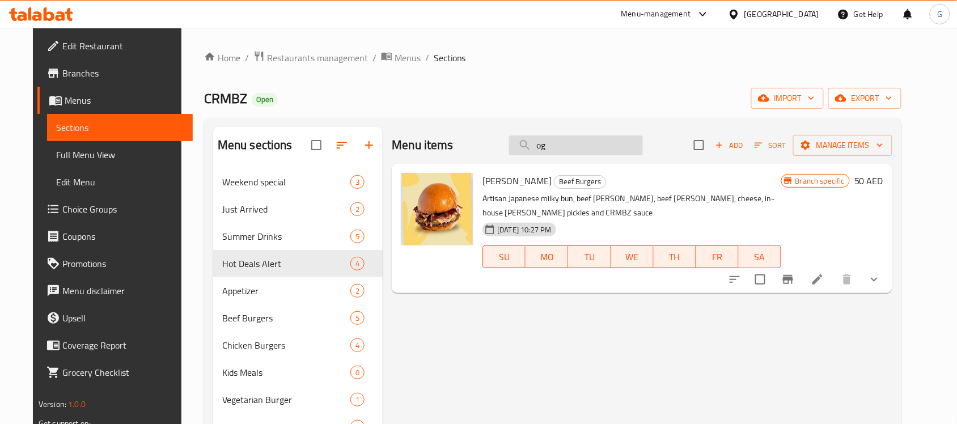
click at [579, 143] on input "og" at bounding box center [576, 145] width 134 height 20
paste input "Bacon"
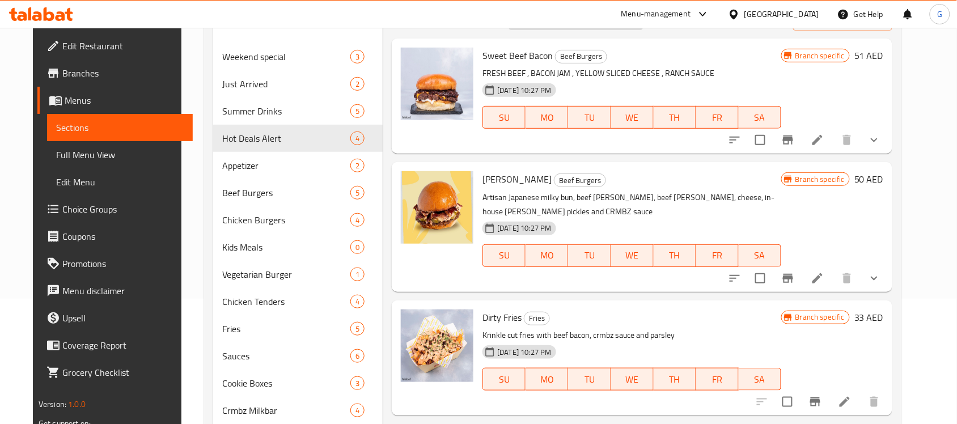
scroll to position [142, 0]
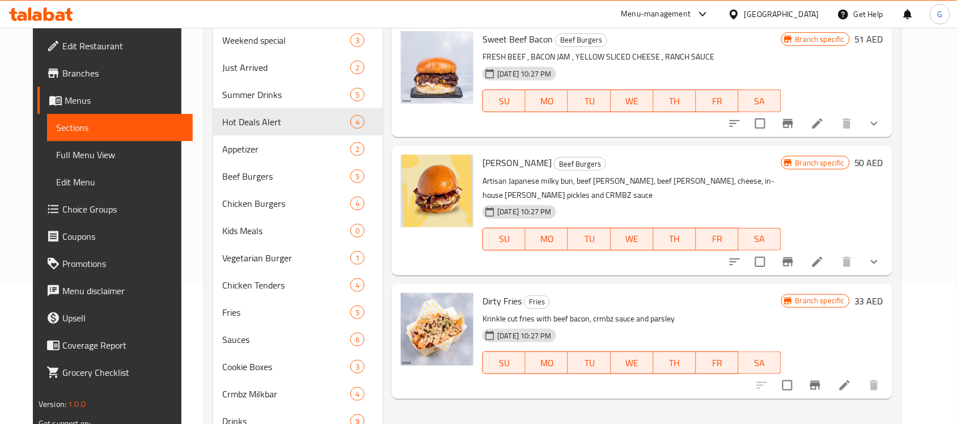
click at [881, 255] on icon "show more" at bounding box center [874, 262] width 14 height 14
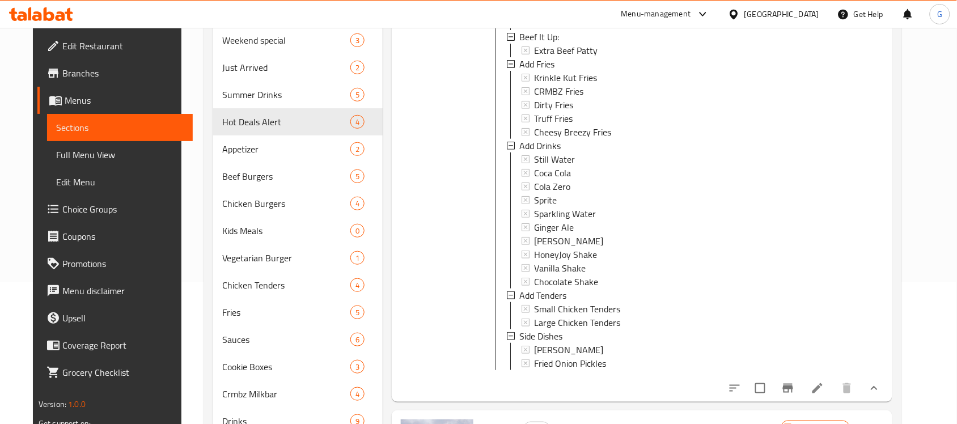
scroll to position [71, 0]
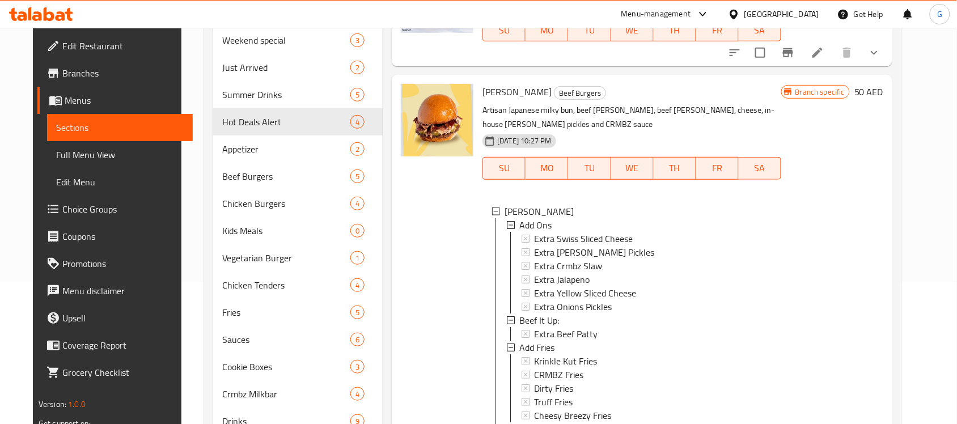
click at [499, 97] on span "OG Bacon" at bounding box center [516, 91] width 69 height 17
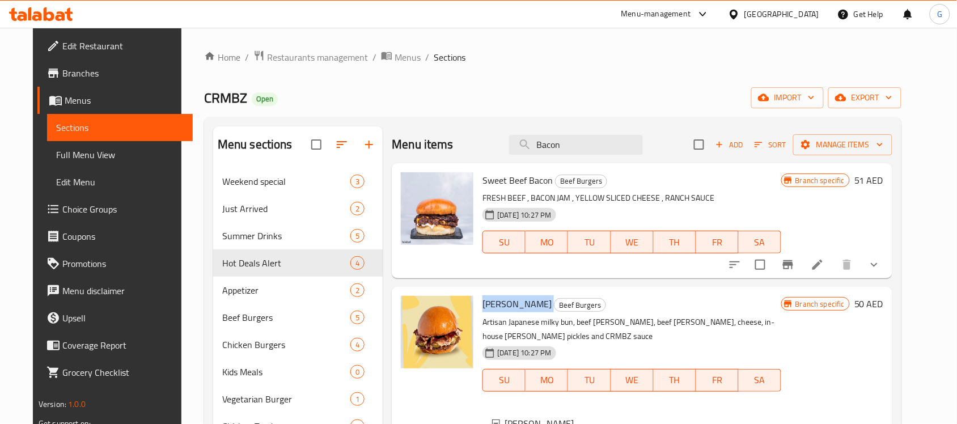
scroll to position [0, 0]
click at [550, 146] on input "Bacon" at bounding box center [576, 145] width 134 height 20
paste input "Crowd Pleaser"
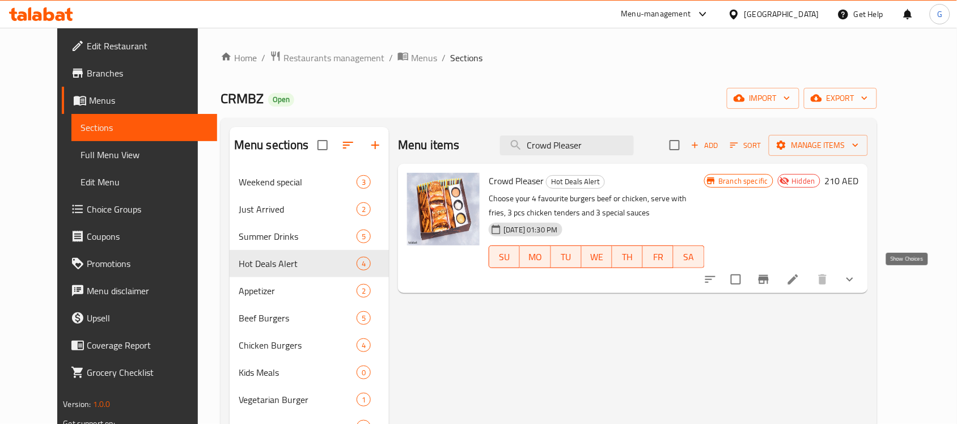
type input "Crowd Pleaser"
click at [856, 279] on icon "show more" at bounding box center [850, 280] width 14 height 14
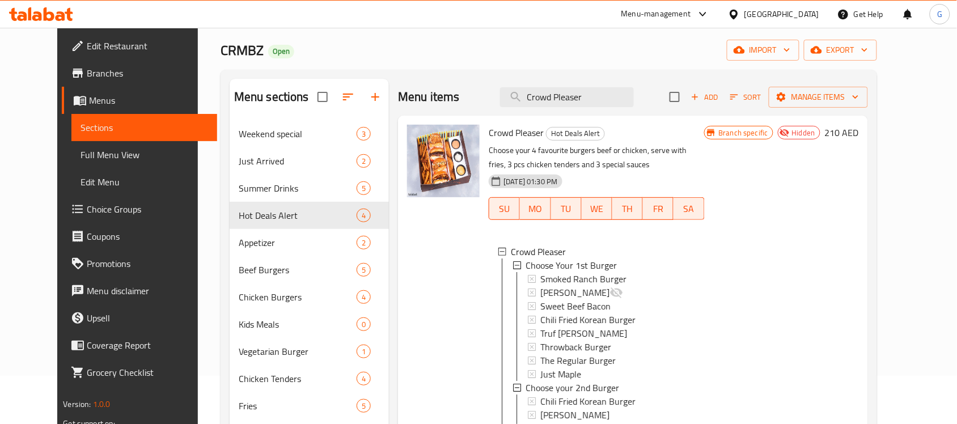
scroll to position [142, 0]
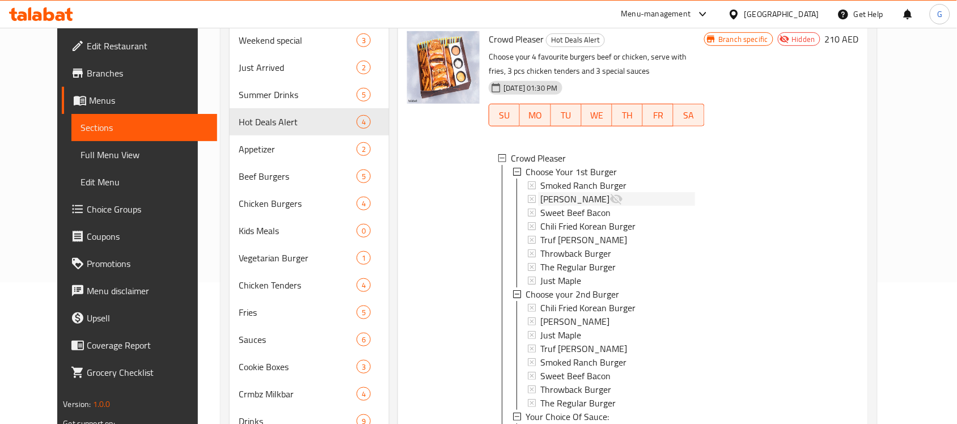
click at [591, 198] on div "OG Bacon" at bounding box center [617, 199] width 155 height 14
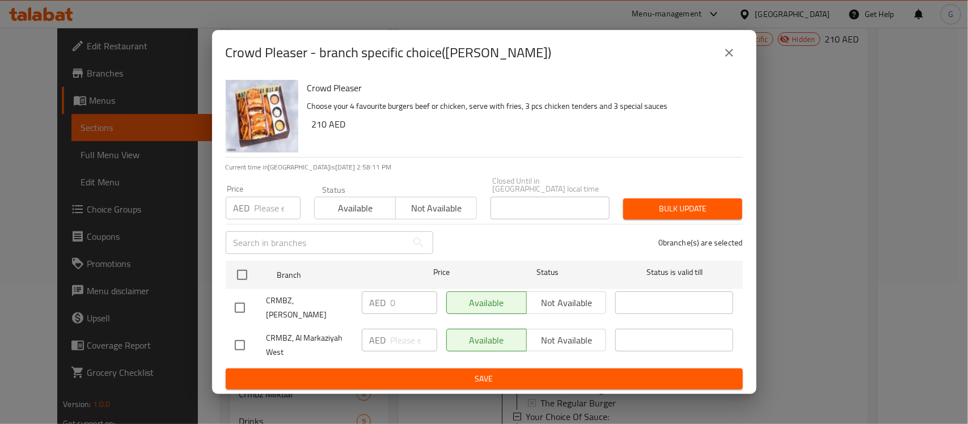
click at [732, 54] on icon "close" at bounding box center [729, 53] width 14 height 14
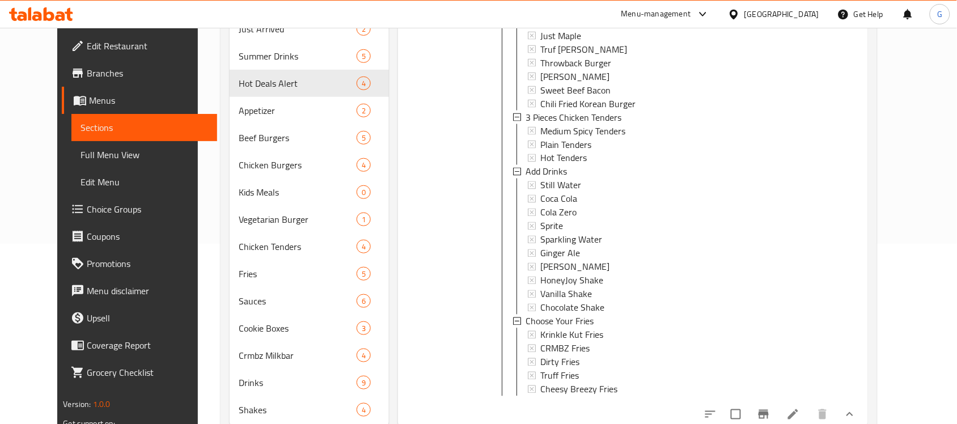
scroll to position [215, 0]
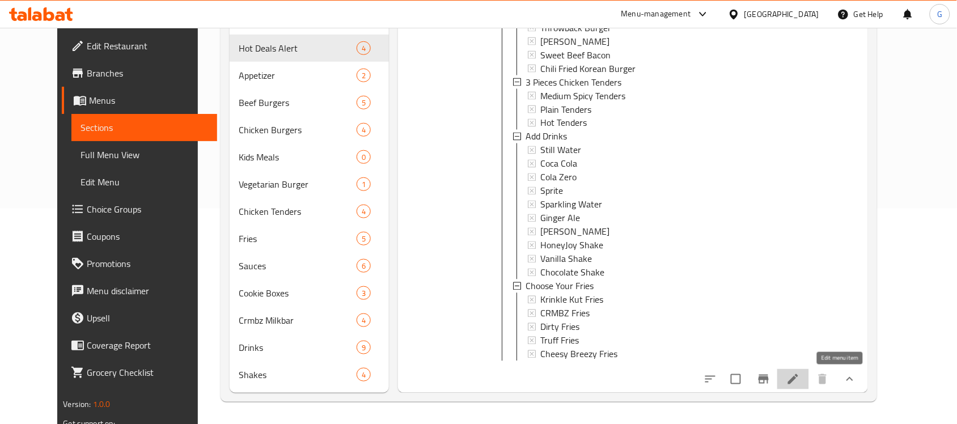
click at [800, 378] on icon at bounding box center [793, 379] width 14 height 14
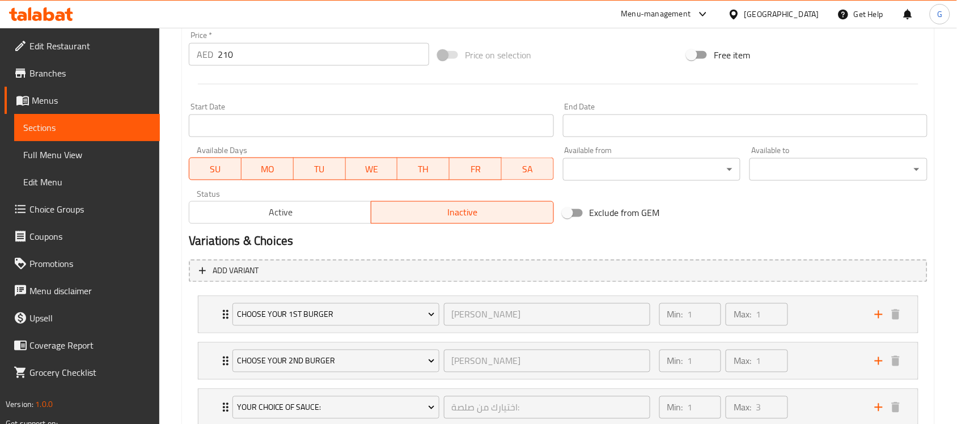
click at [333, 206] on span "Active" at bounding box center [280, 213] width 173 height 16
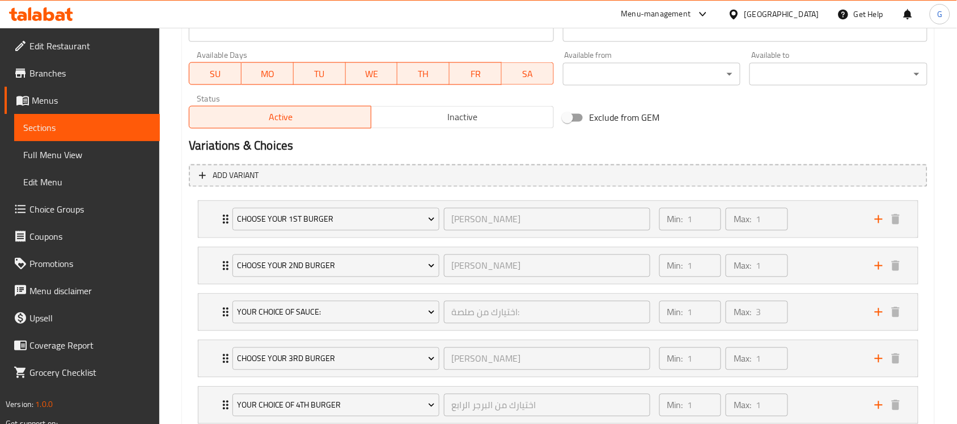
scroll to position [740, 0]
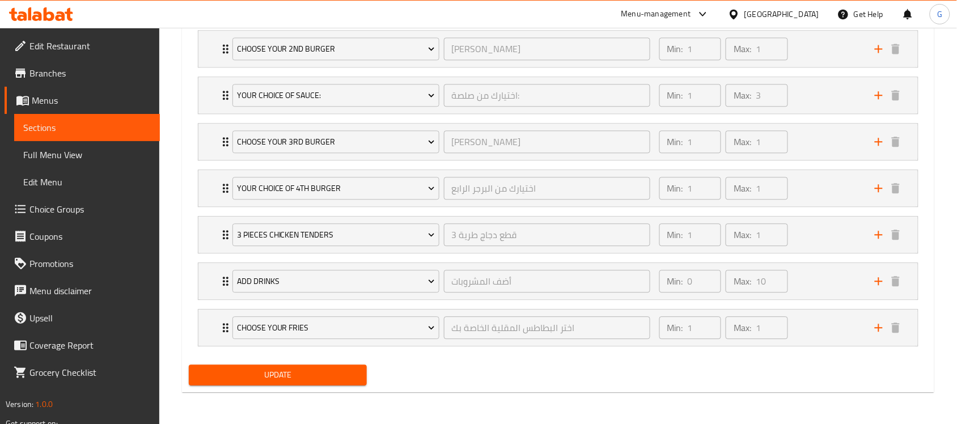
click at [323, 373] on span "Update" at bounding box center [278, 375] width 160 height 14
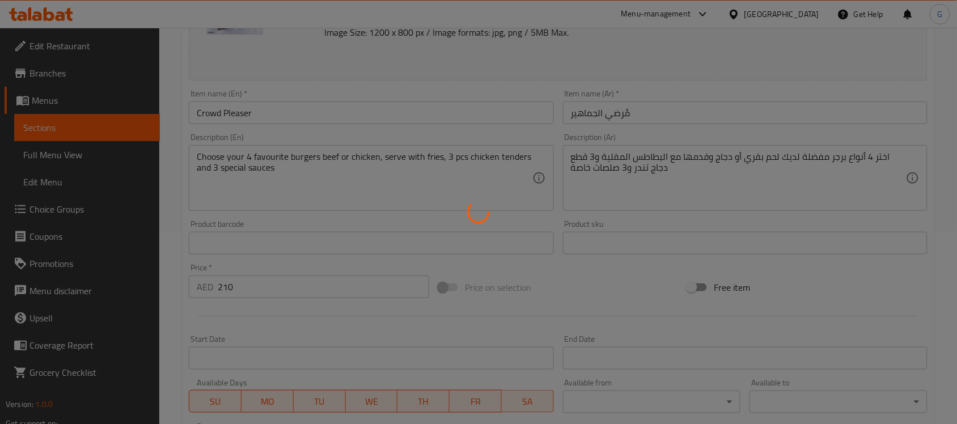
scroll to position [0, 0]
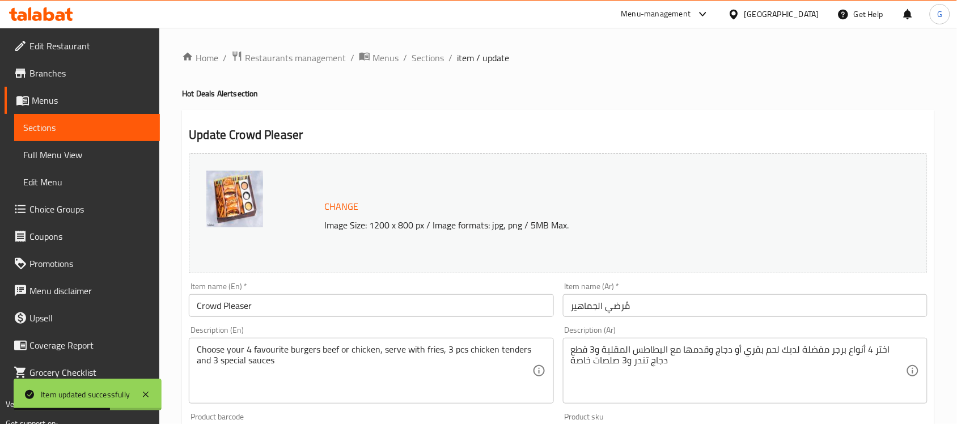
click at [234, 296] on input "Crowd Pleaser" at bounding box center [371, 305] width 364 height 23
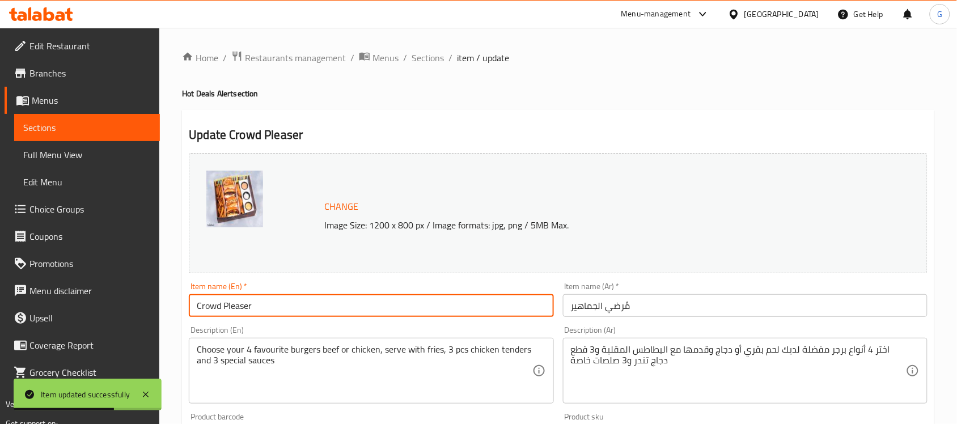
click at [233, 298] on input "Crowd Pleaser" at bounding box center [371, 305] width 364 height 23
click at [232, 298] on input "Crowd Pleaser" at bounding box center [371, 305] width 364 height 23
click at [275, 305] on input "Crowd Pleaser" at bounding box center [371, 305] width 364 height 23
click at [274, 305] on input "Crowd Pleaser" at bounding box center [371, 305] width 364 height 23
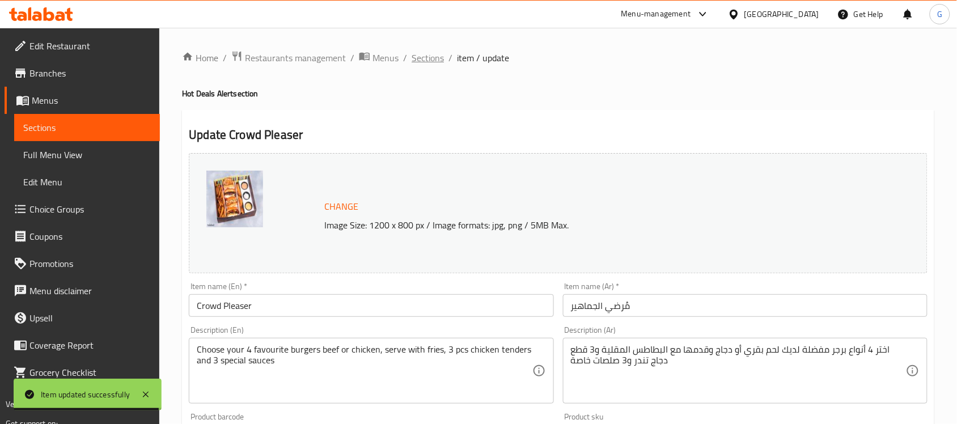
click at [423, 54] on span "Sections" at bounding box center [428, 58] width 32 height 14
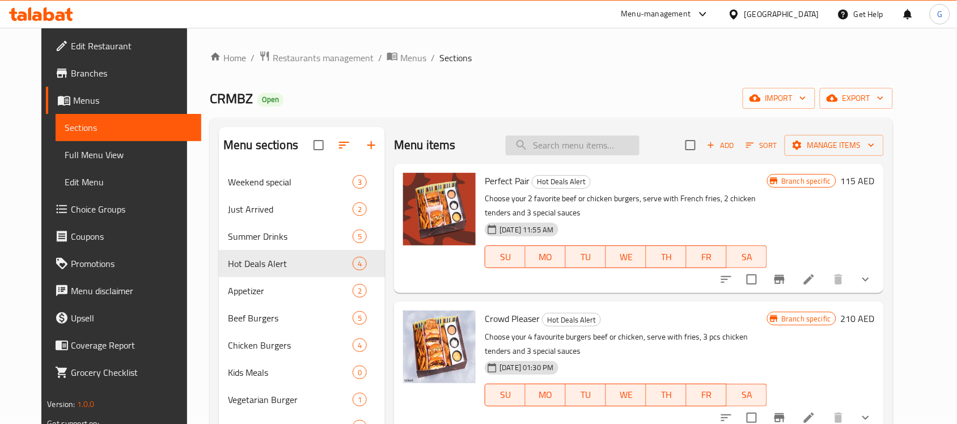
click at [583, 139] on input "search" at bounding box center [573, 145] width 134 height 20
paste input "OG Bacon"
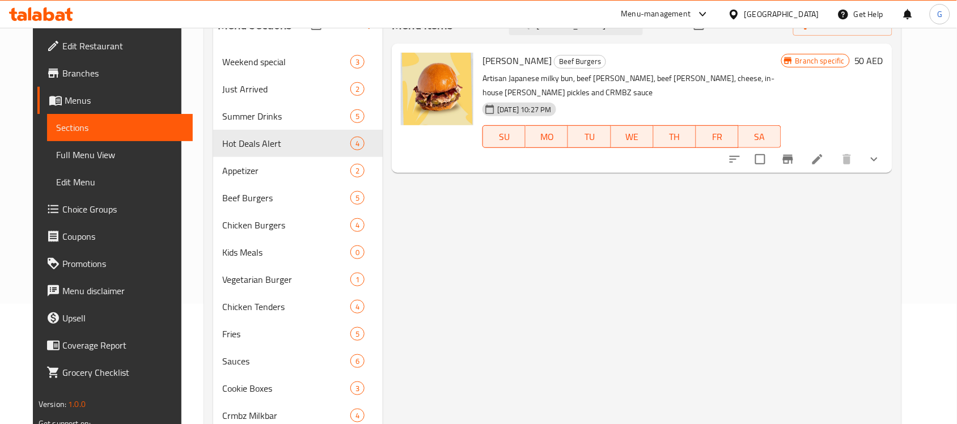
scroll to position [142, 0]
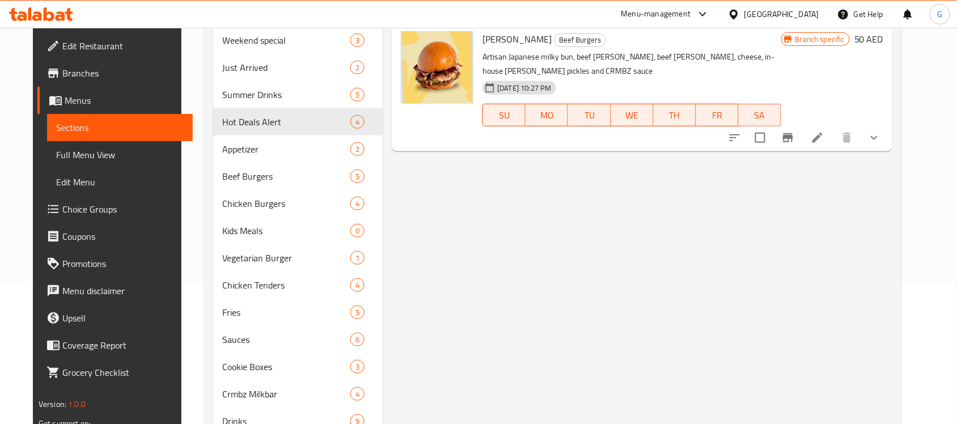
type input "OG Bacon"
drag, startPoint x: 569, startPoint y: 56, endPoint x: 727, endPoint y: 54, distance: 158.7
click at [727, 54] on p "Artisan Japanese milky bun, beef patty, beef bacon, cheese, in-house dill pickl…" at bounding box center [631, 64] width 298 height 28
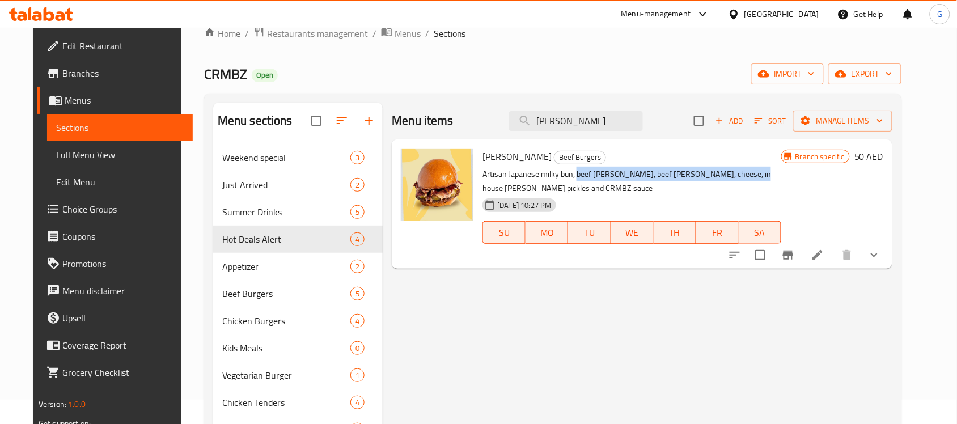
scroll to position [0, 0]
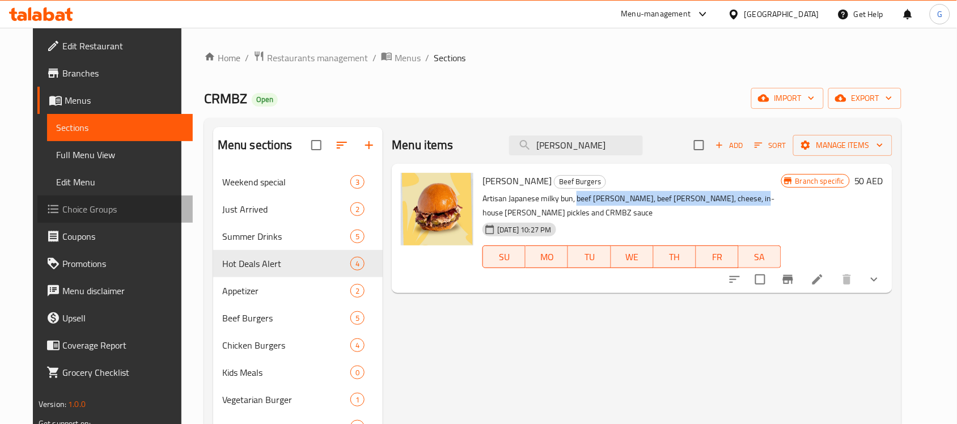
click at [64, 205] on span "Choice Groups" at bounding box center [122, 209] width 121 height 14
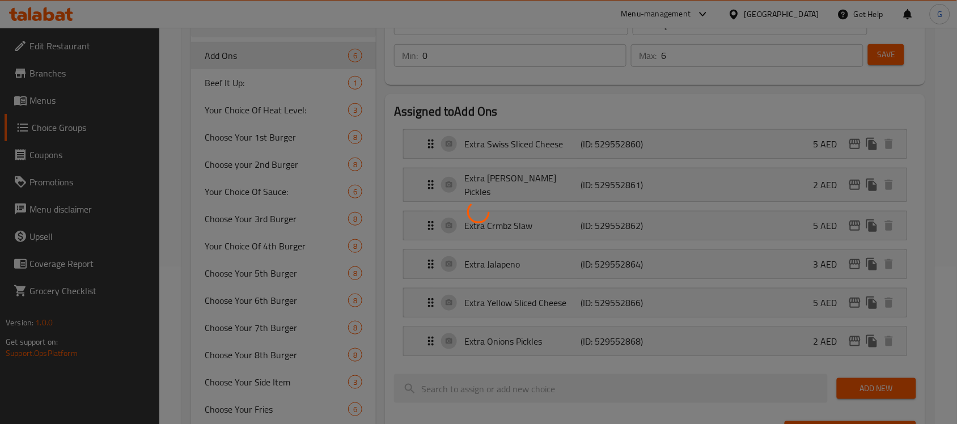
scroll to position [213, 0]
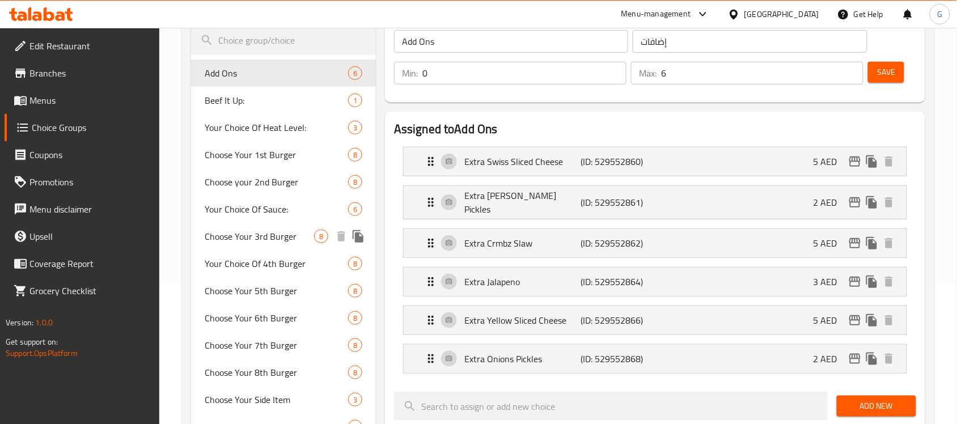
scroll to position [71, 0]
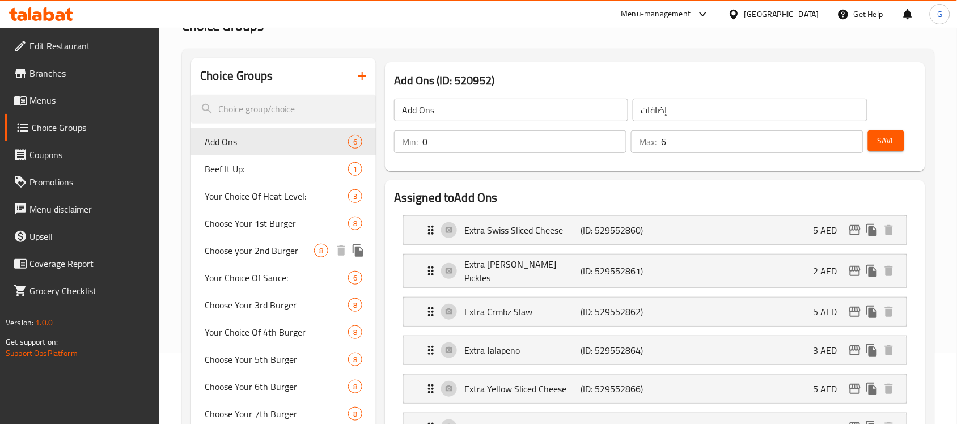
click at [295, 247] on span "Choose your 2nd Burger" at bounding box center [259, 251] width 109 height 14
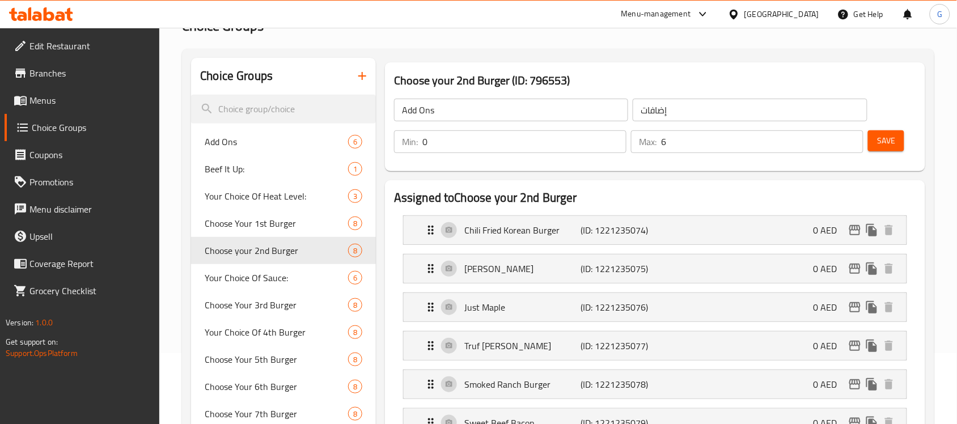
type input "Choose your 2nd Burger"
type input "اختر البرجر الثاني"
type input "1"
click at [766, 271] on div "OG Bacon (ID: 1221235075) 0 AED" at bounding box center [658, 269] width 469 height 28
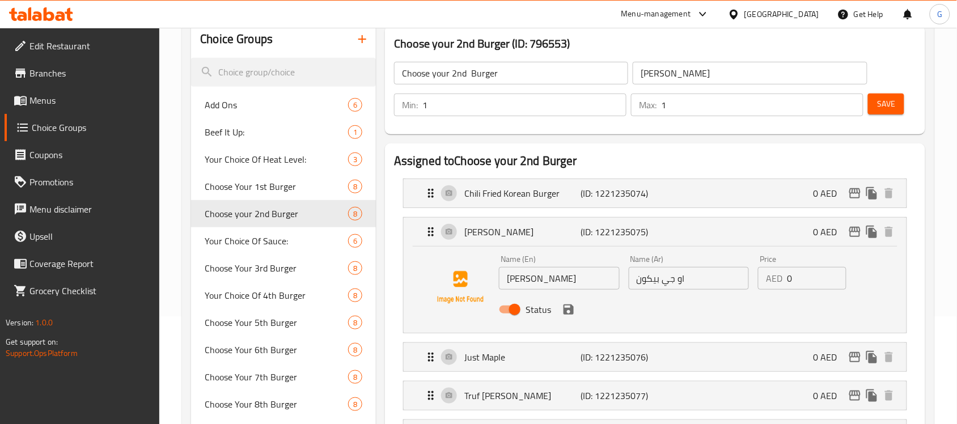
scroll to position [142, 0]
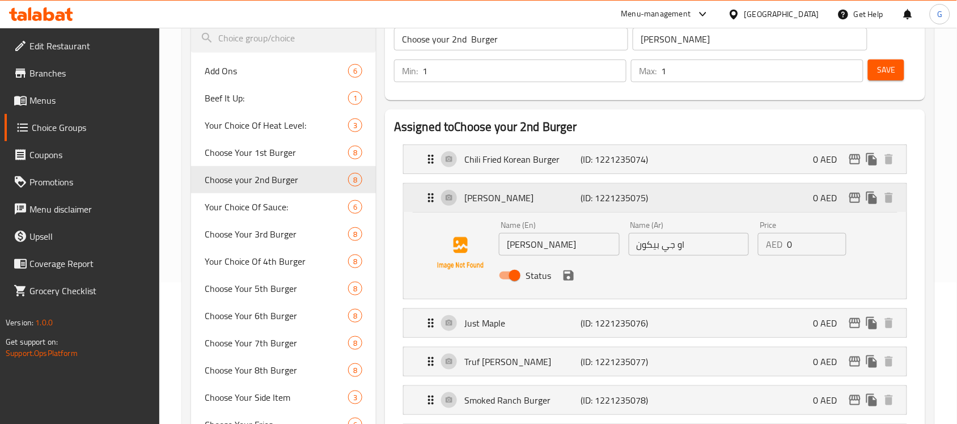
click at [850, 201] on icon "edit" at bounding box center [854, 198] width 11 height 10
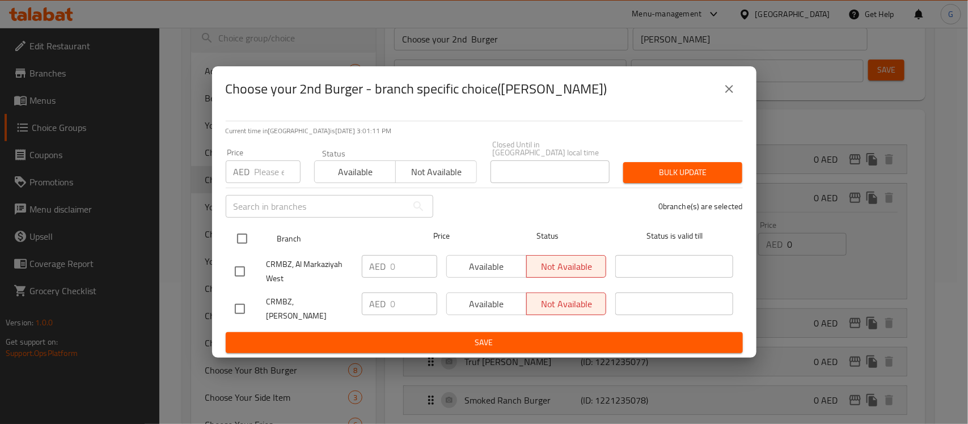
drag, startPoint x: 244, startPoint y: 241, endPoint x: 329, endPoint y: 185, distance: 101.4
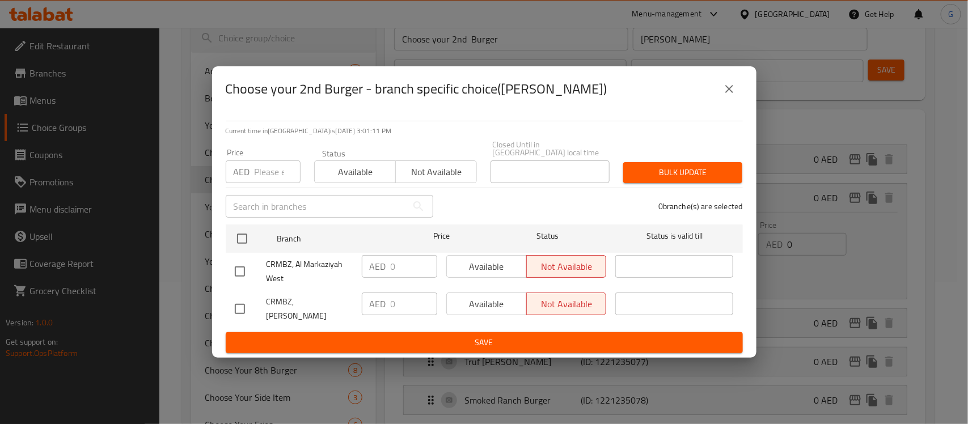
click at [245, 241] on input "checkbox" at bounding box center [242, 239] width 24 height 24
checkbox input "true"
click at [349, 165] on button "Available" at bounding box center [355, 171] width 82 height 23
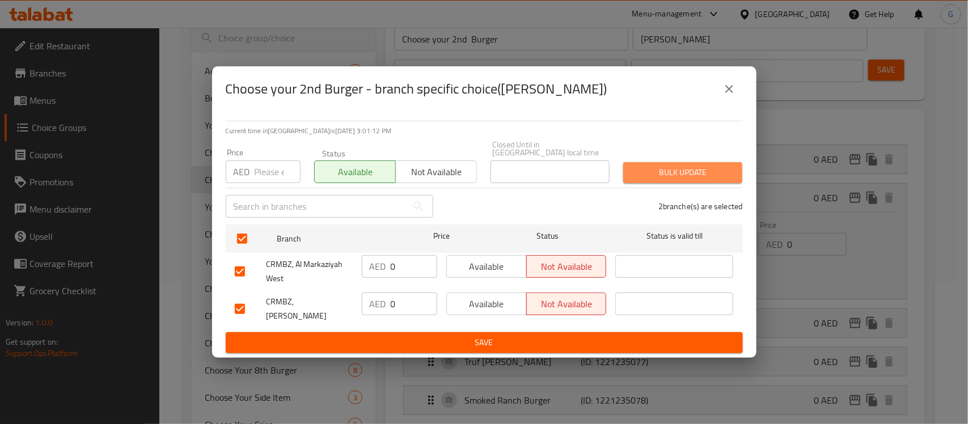
click at [681, 171] on span "Bulk update" at bounding box center [682, 173] width 101 height 14
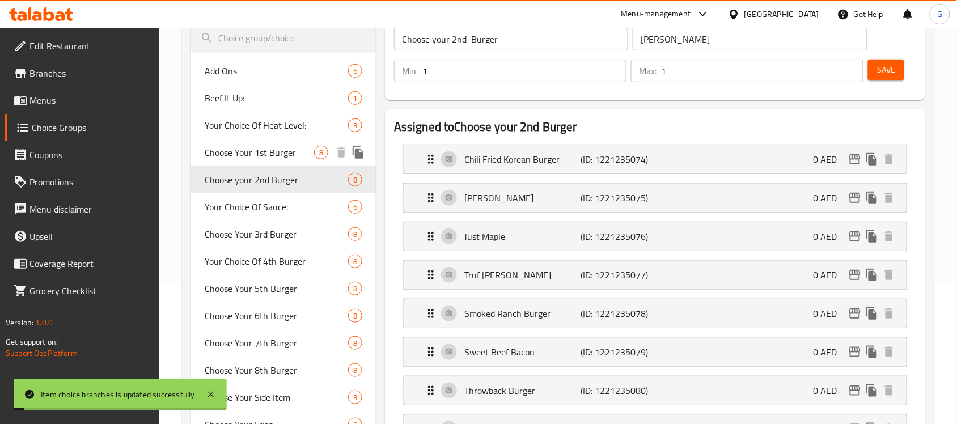
click at [283, 151] on span "Choose Your 1st Burger" at bounding box center [259, 153] width 109 height 14
type input "Choose Your 1st Burger"
type input "اختر البرجر الأول الخاص بك"
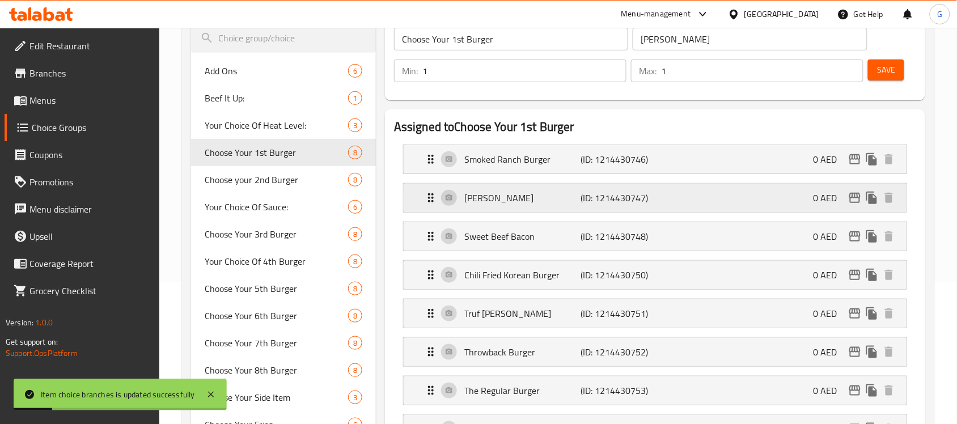
click at [731, 194] on div "OG Bacon (ID: 1214430747) 0 AED" at bounding box center [658, 198] width 469 height 28
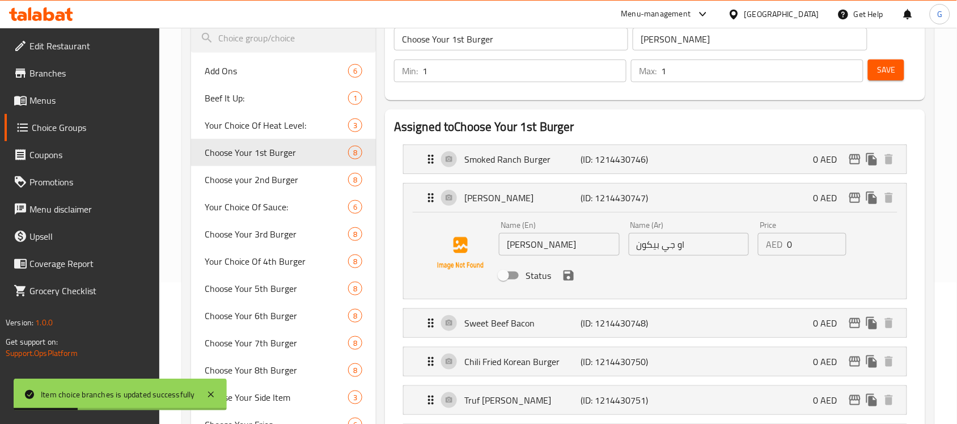
click at [517, 273] on input "Status" at bounding box center [503, 276] width 65 height 22
checkbox input "true"
click at [563, 277] on icon "save" at bounding box center [568, 275] width 10 height 10
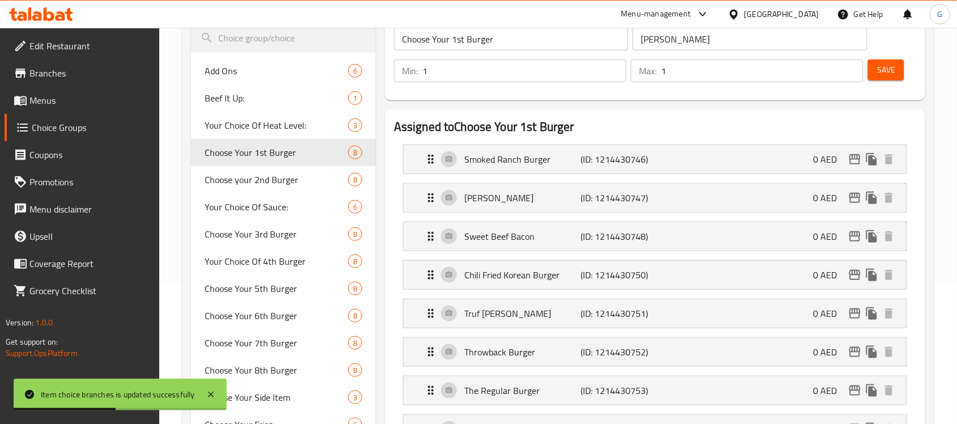
click at [899, 69] on button "Save" at bounding box center [886, 70] width 36 height 21
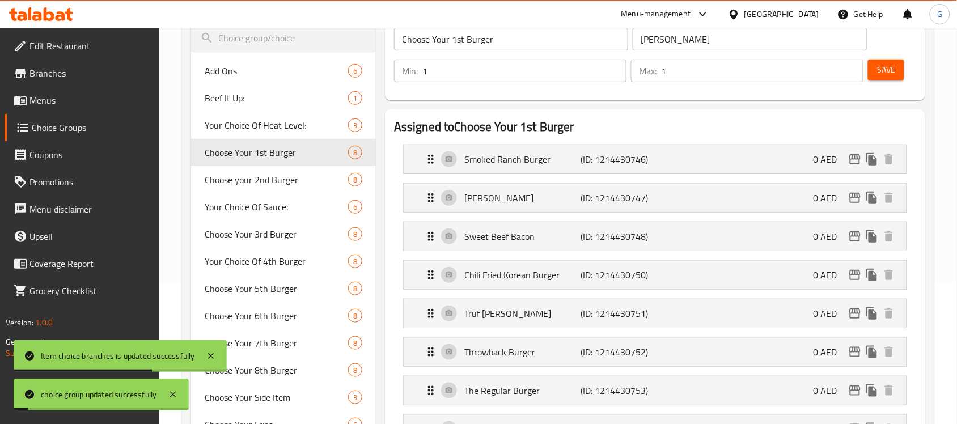
click at [556, 197] on p "OG Bacon" at bounding box center [522, 198] width 116 height 14
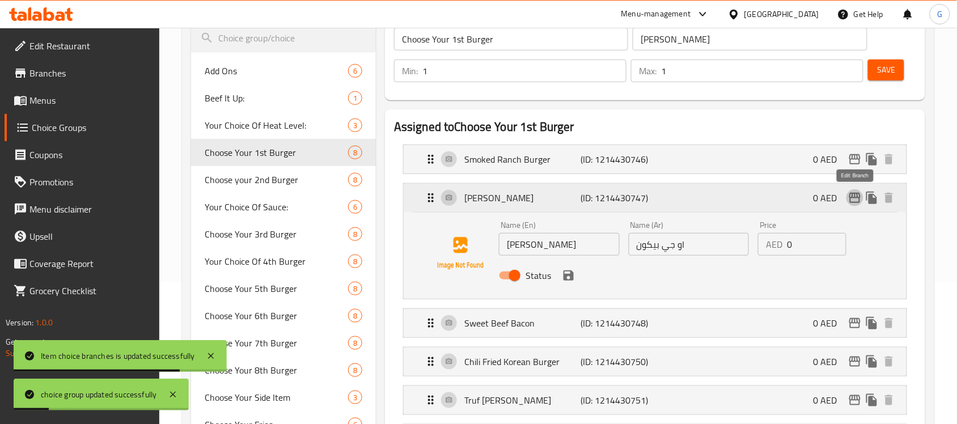
click at [854, 196] on icon "edit" at bounding box center [855, 198] width 14 height 14
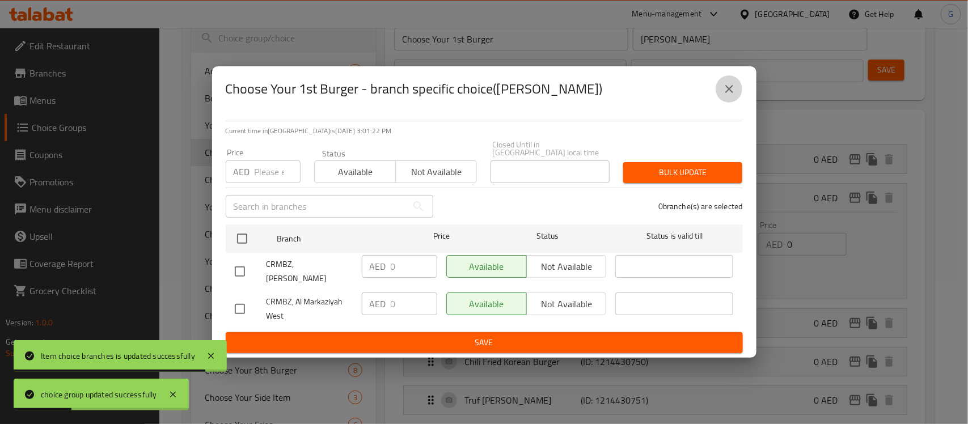
click at [738, 91] on button "close" at bounding box center [728, 88] width 27 height 27
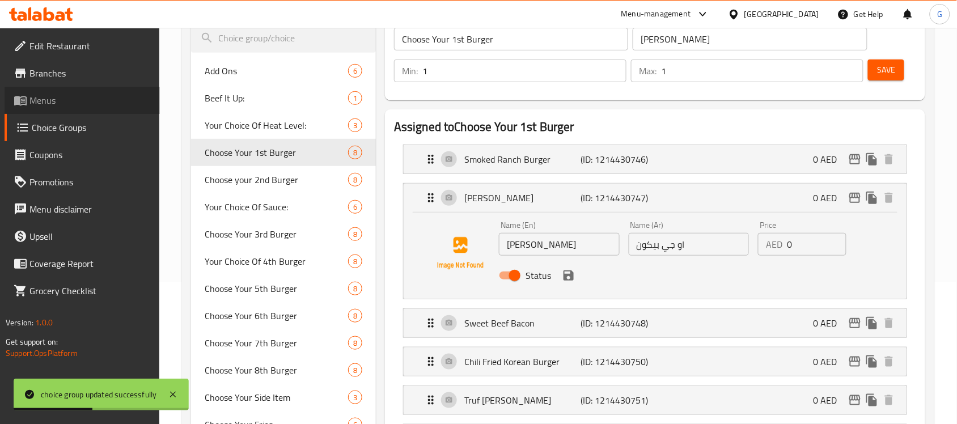
click at [45, 95] on span "Menus" at bounding box center [89, 101] width 121 height 14
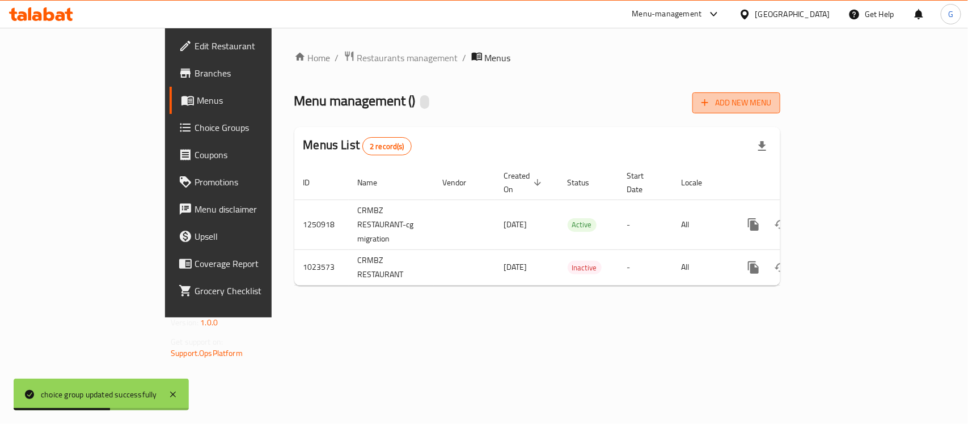
click at [771, 99] on span "Add New Menu" at bounding box center [736, 103] width 70 height 14
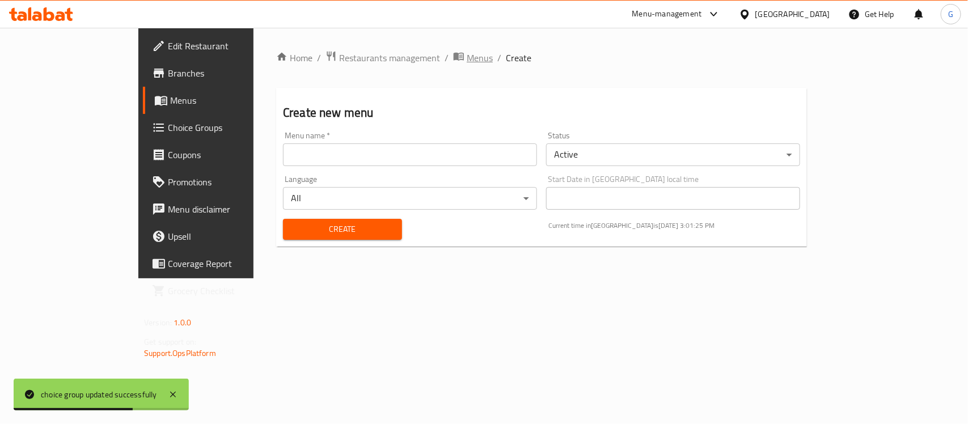
click at [467, 53] on span "Menus" at bounding box center [480, 58] width 26 height 14
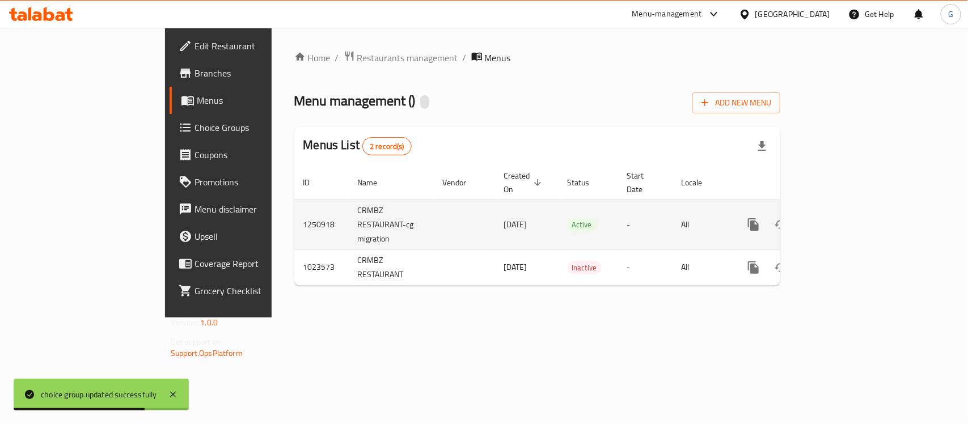
click at [849, 213] on link "enhanced table" at bounding box center [834, 224] width 27 height 27
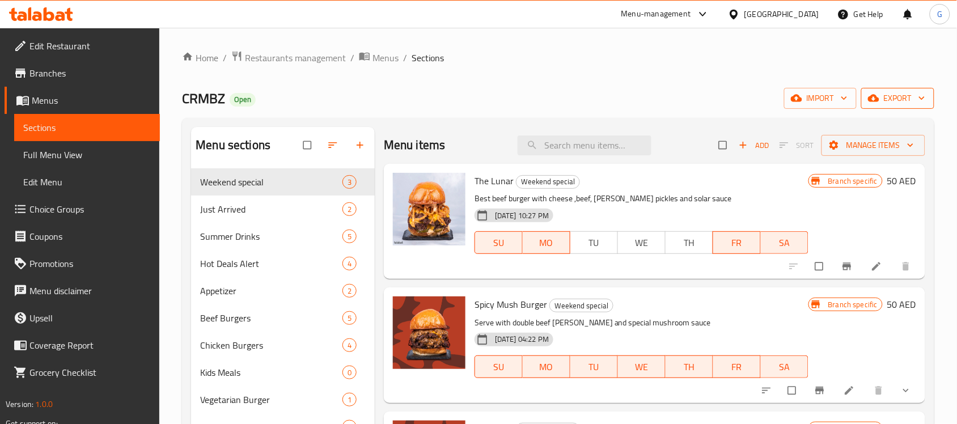
click at [890, 95] on span "export" at bounding box center [897, 98] width 55 height 14
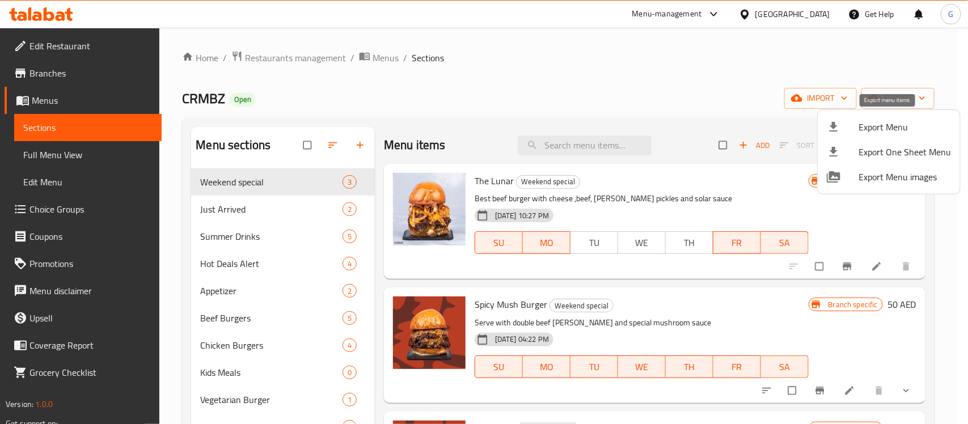
click at [862, 126] on span "Export Menu" at bounding box center [904, 127] width 92 height 14
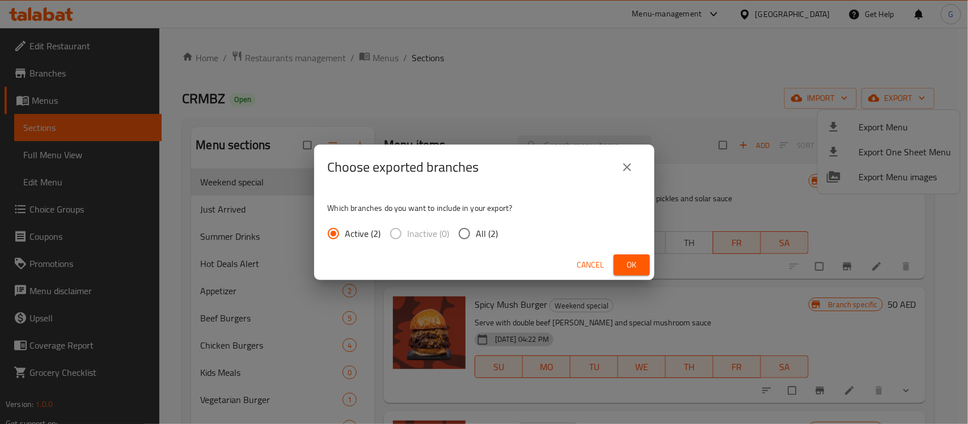
click at [474, 239] on input "All (2)" at bounding box center [464, 234] width 24 height 24
radio input "true"
click at [638, 265] on span "Ok" at bounding box center [631, 265] width 18 height 14
